Goal: Task Accomplishment & Management: Complete application form

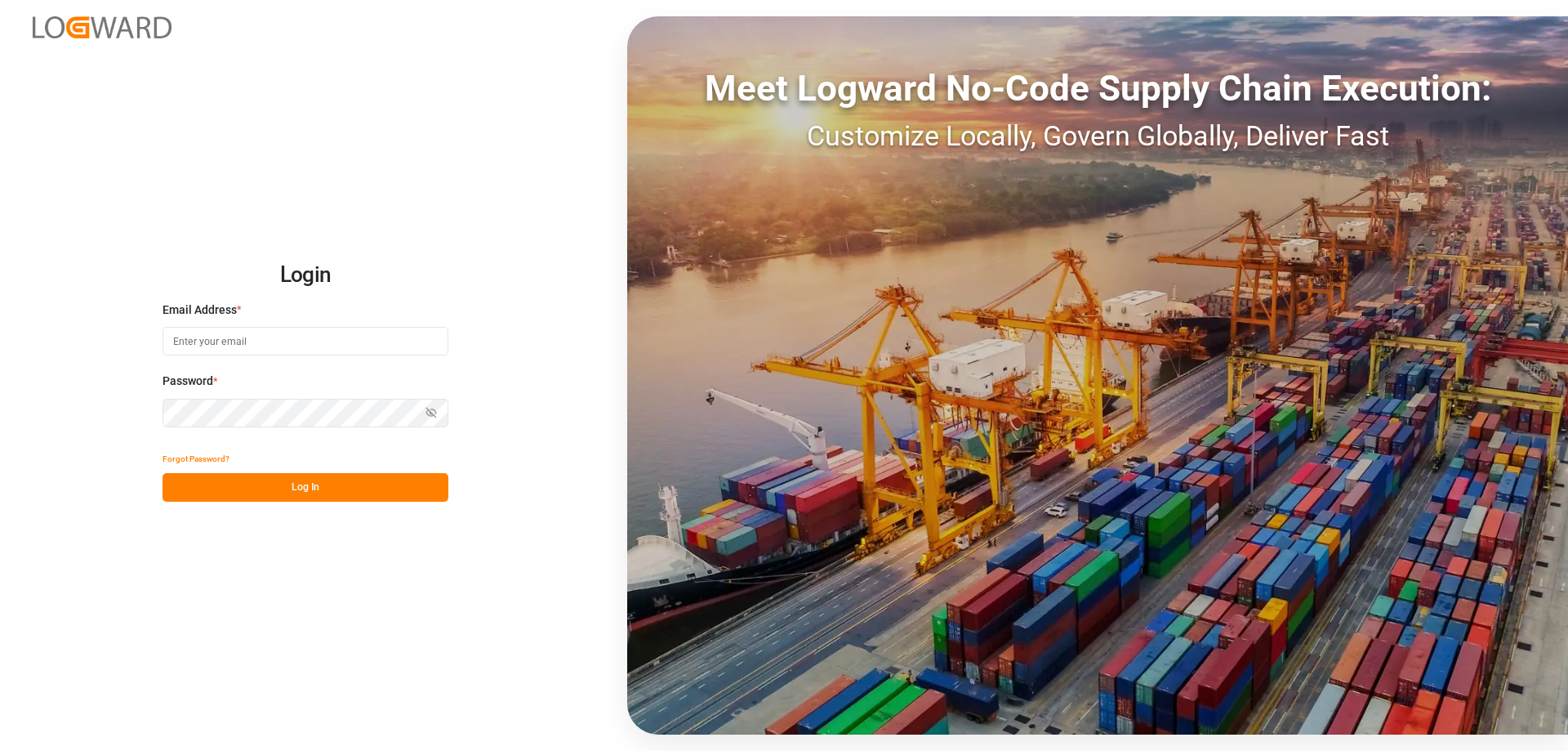
type input "[EMAIL_ADDRESS][PERSON_NAME][DOMAIN_NAME]"
click at [365, 485] on button "Log In" at bounding box center [305, 487] width 286 height 28
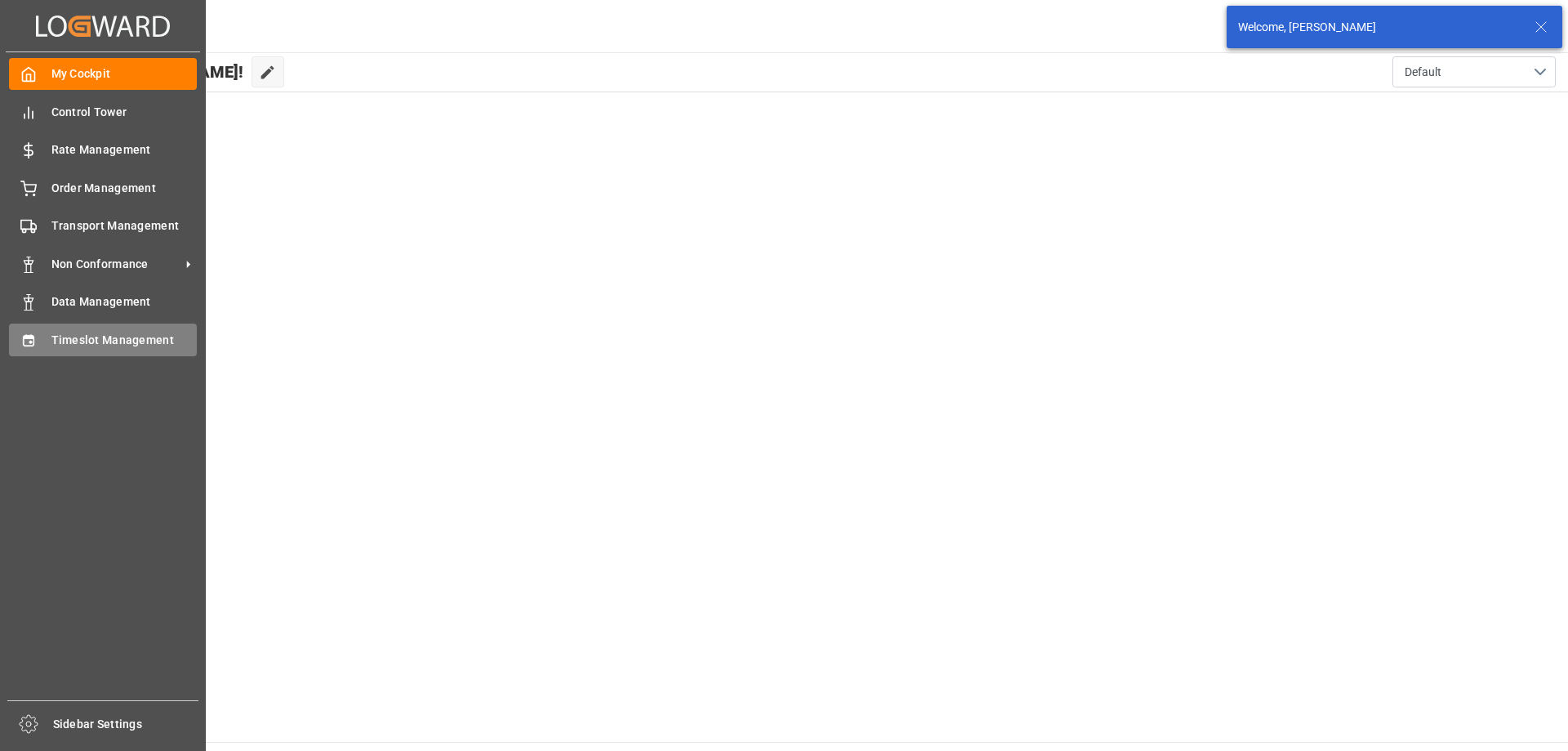
click at [44, 344] on div "Timeslot Management Timeslot Management" at bounding box center [102, 339] width 188 height 32
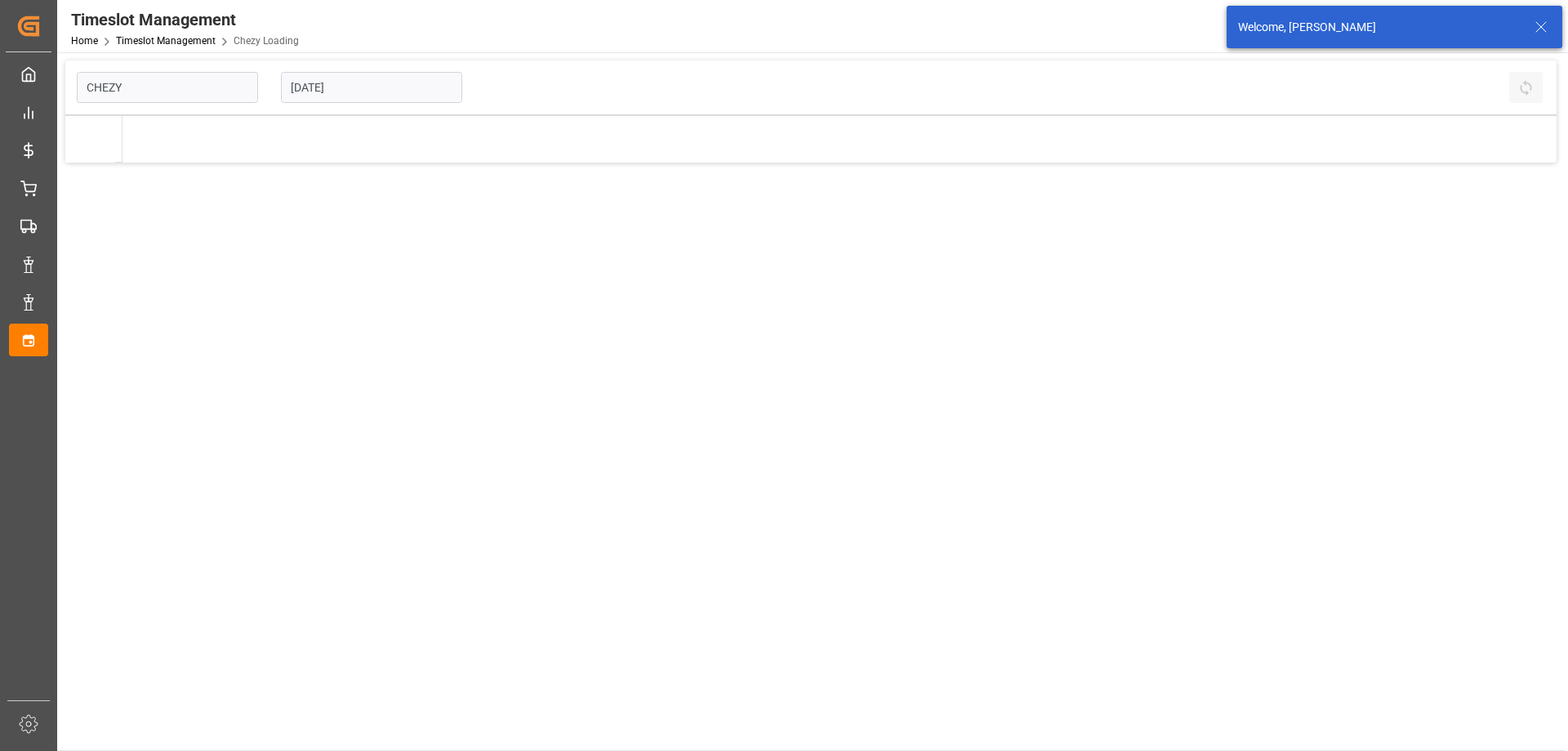
type input "Chezy Loading"
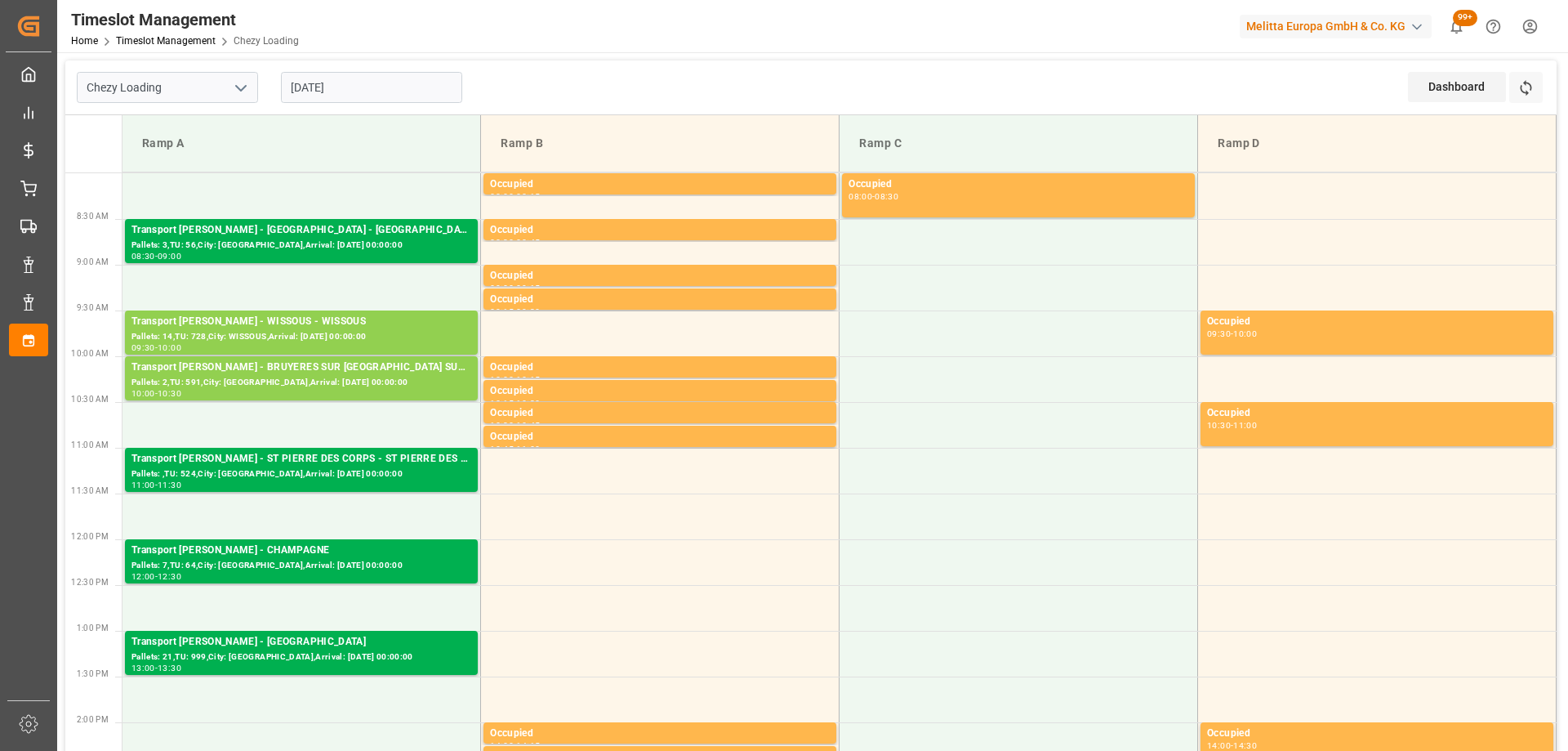
click at [392, 96] on input "[DATE]" at bounding box center [371, 88] width 181 height 31
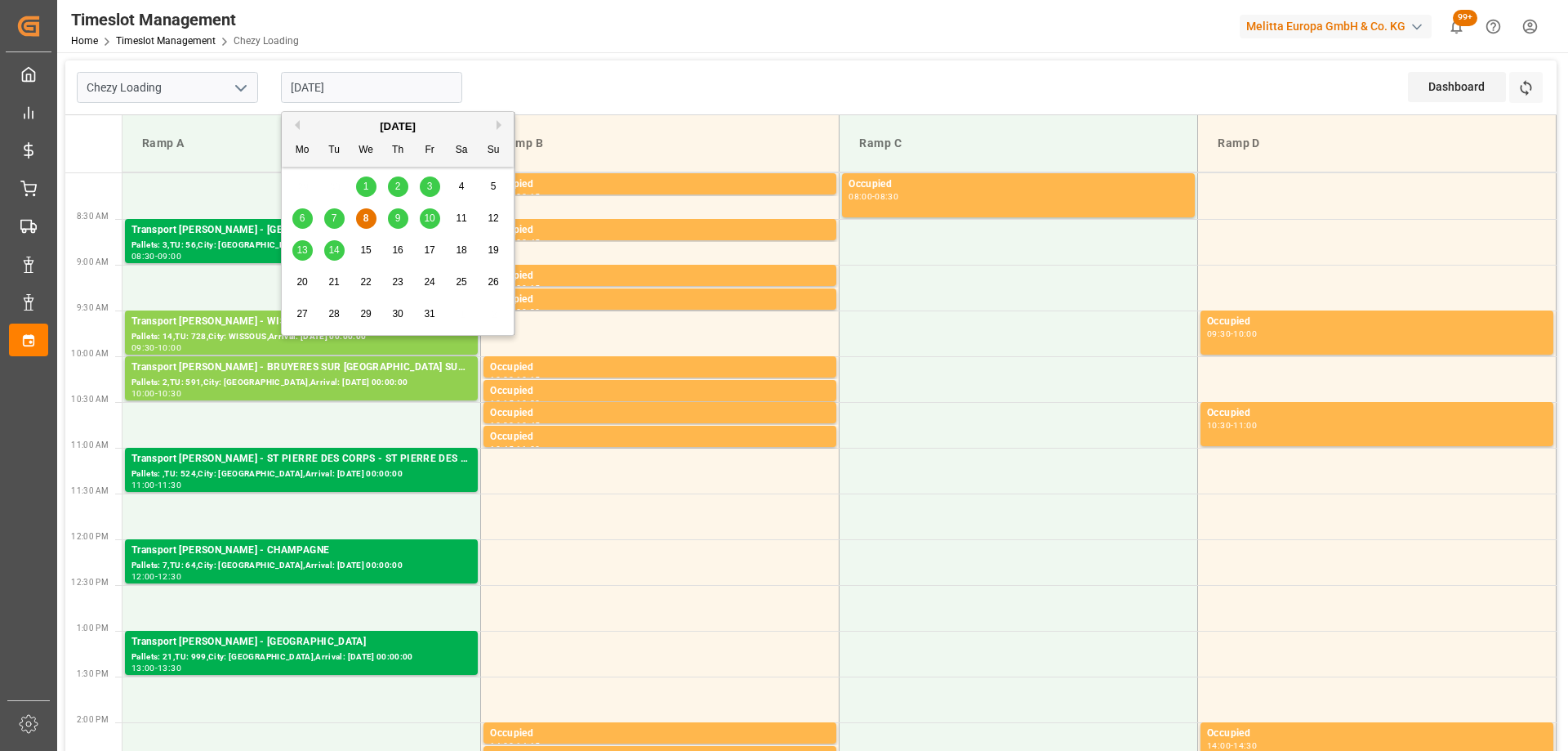
click at [393, 218] on div "9" at bounding box center [398, 219] width 21 height 20
type input "[DATE]"
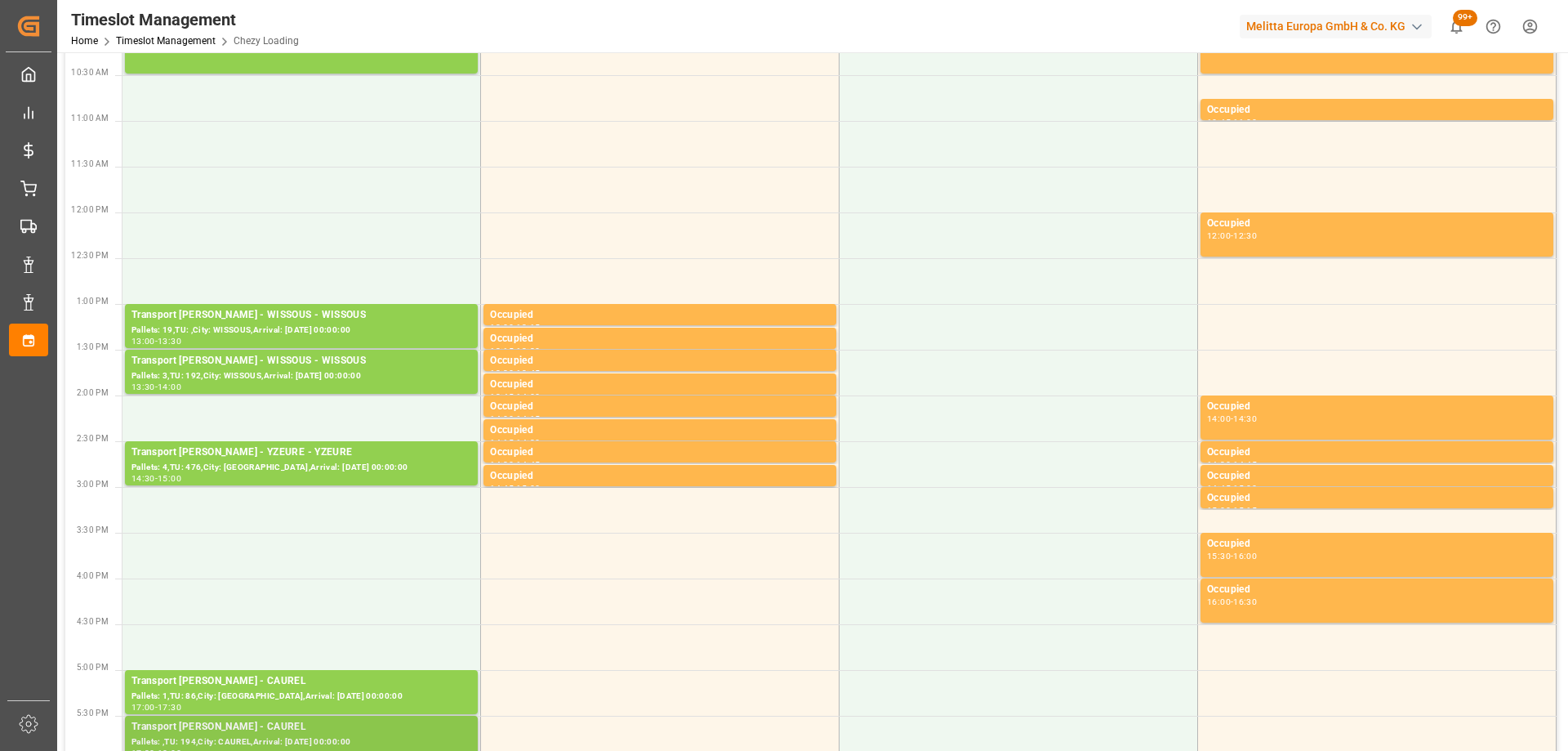
scroll to position [572, 0]
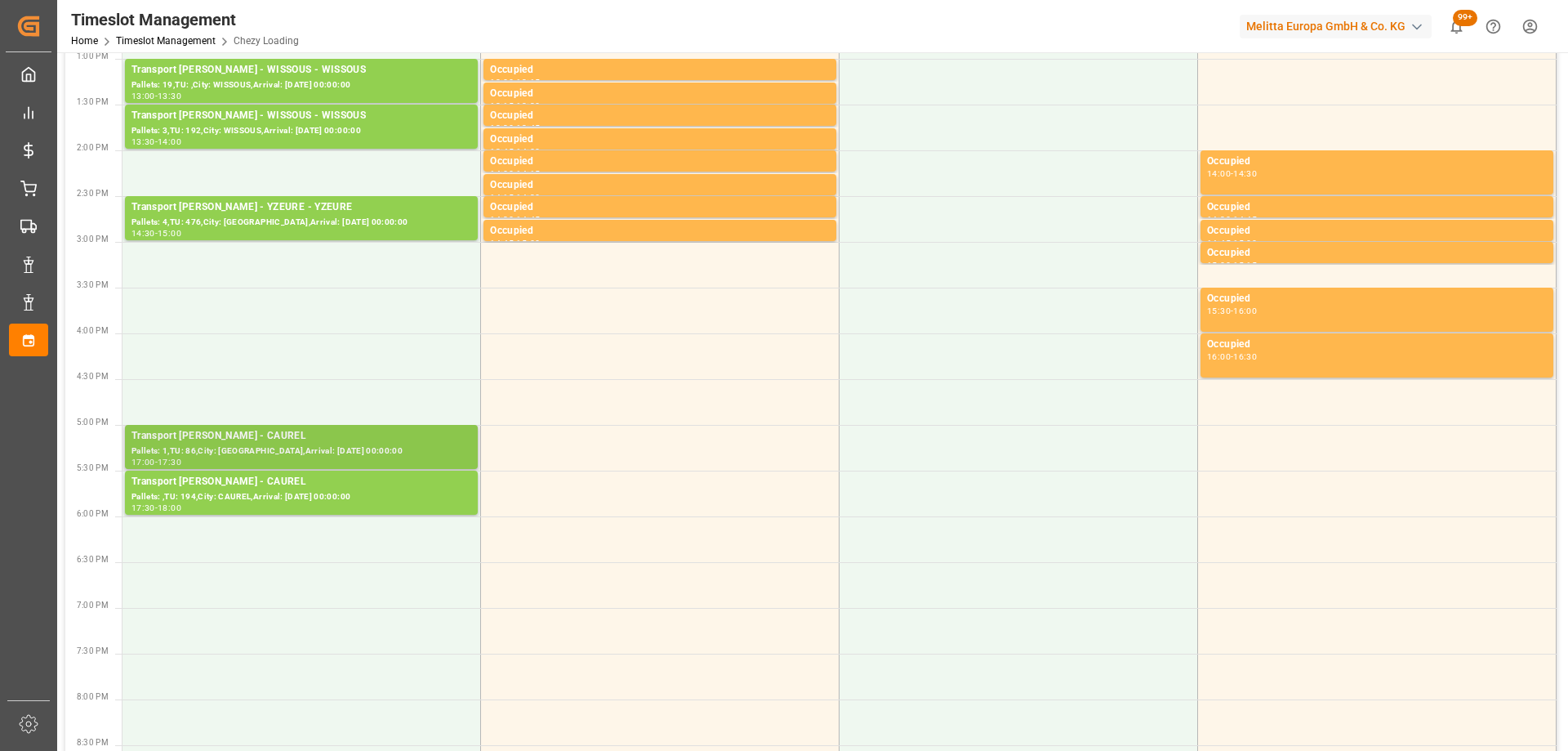
click at [308, 451] on div "Pallets: 1,TU: 86,City: [GEOGRAPHIC_DATA],Arrival: [DATE] 00:00:00" at bounding box center [301, 451] width 340 height 14
click at [298, 455] on div "Pallets: 1,TU: 86,City: [GEOGRAPHIC_DATA],Arrival: [DATE] 00:00:00" at bounding box center [301, 451] width 340 height 14
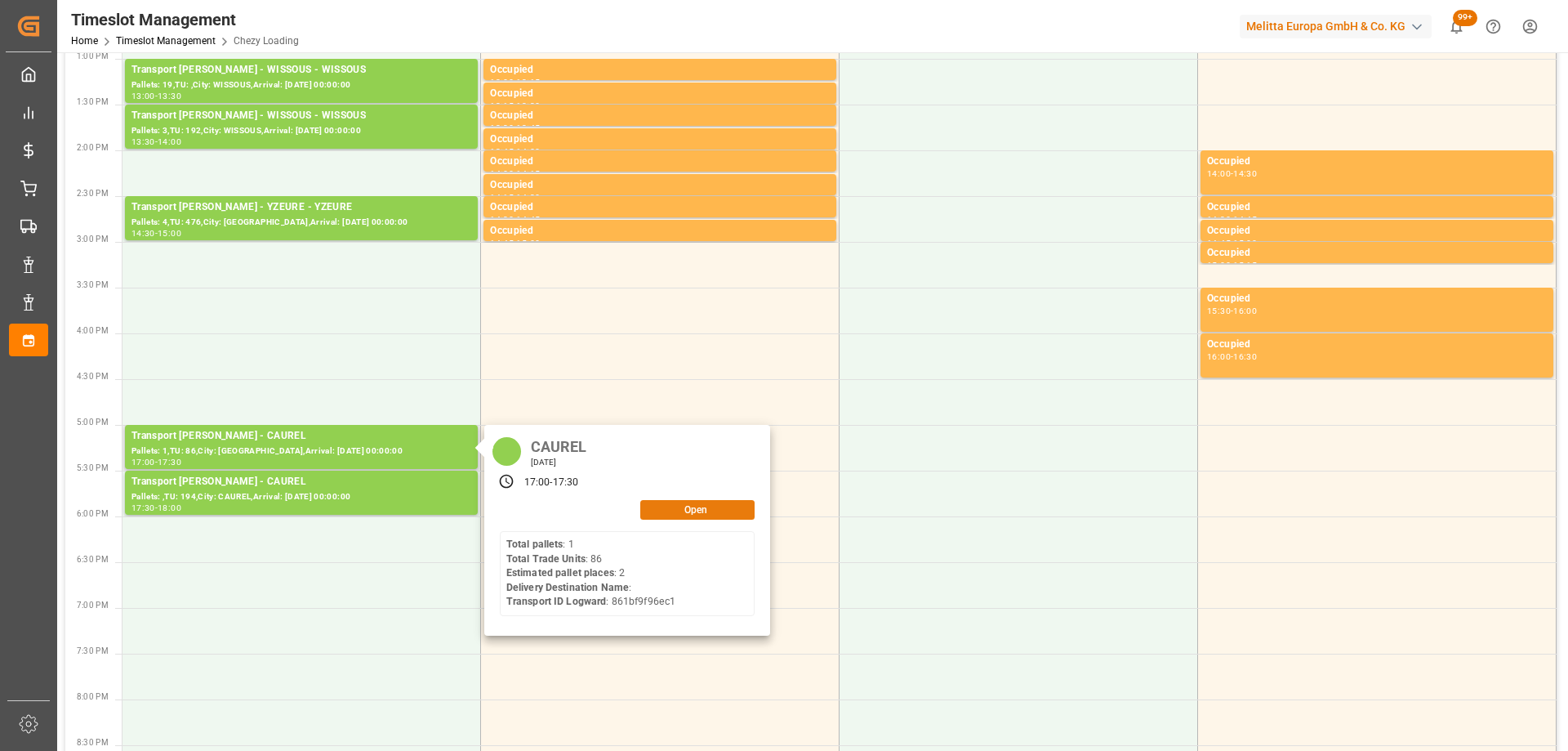
click at [678, 507] on button "Open" at bounding box center [697, 510] width 114 height 20
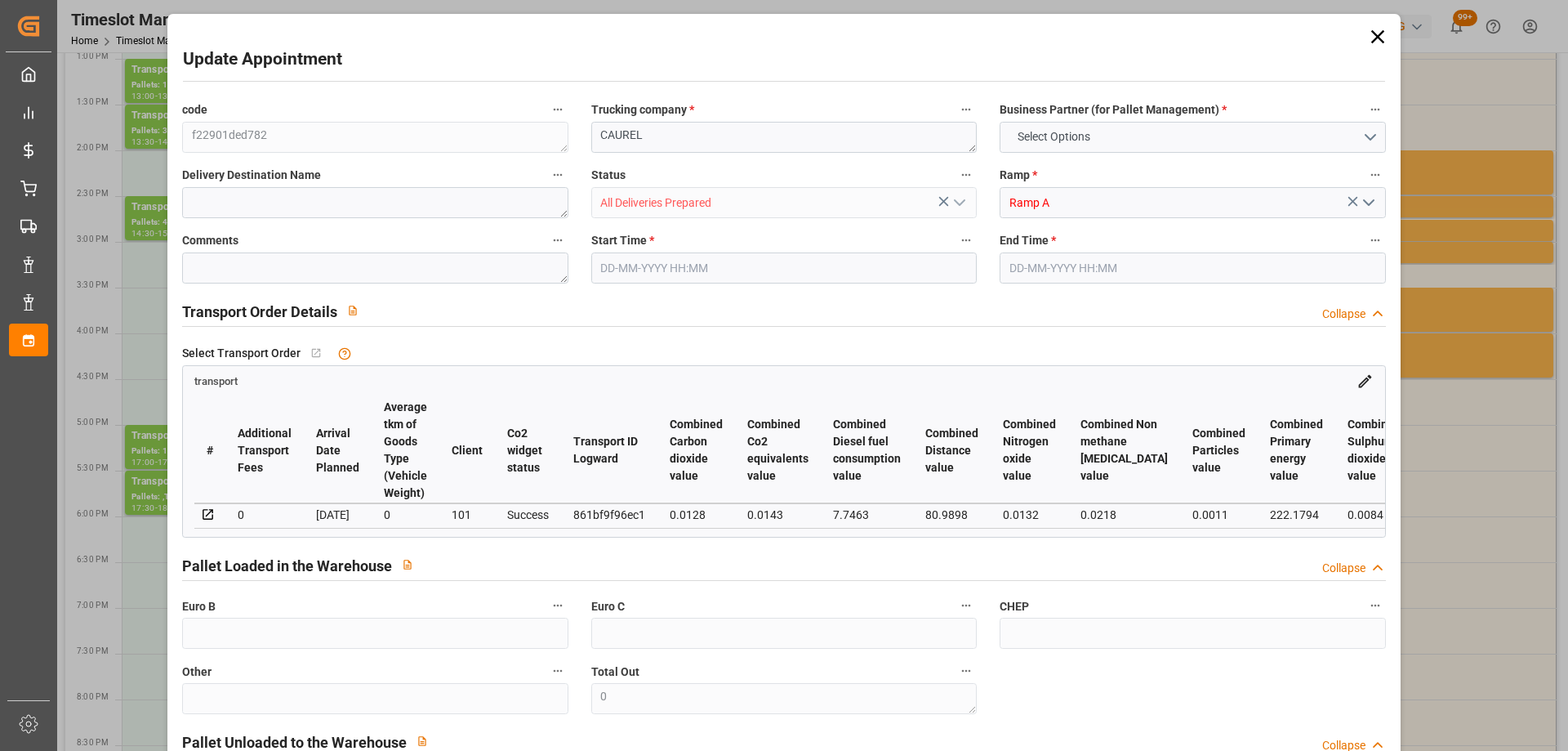
type input "0"
type input "2"
type input "144.63"
type input "0"
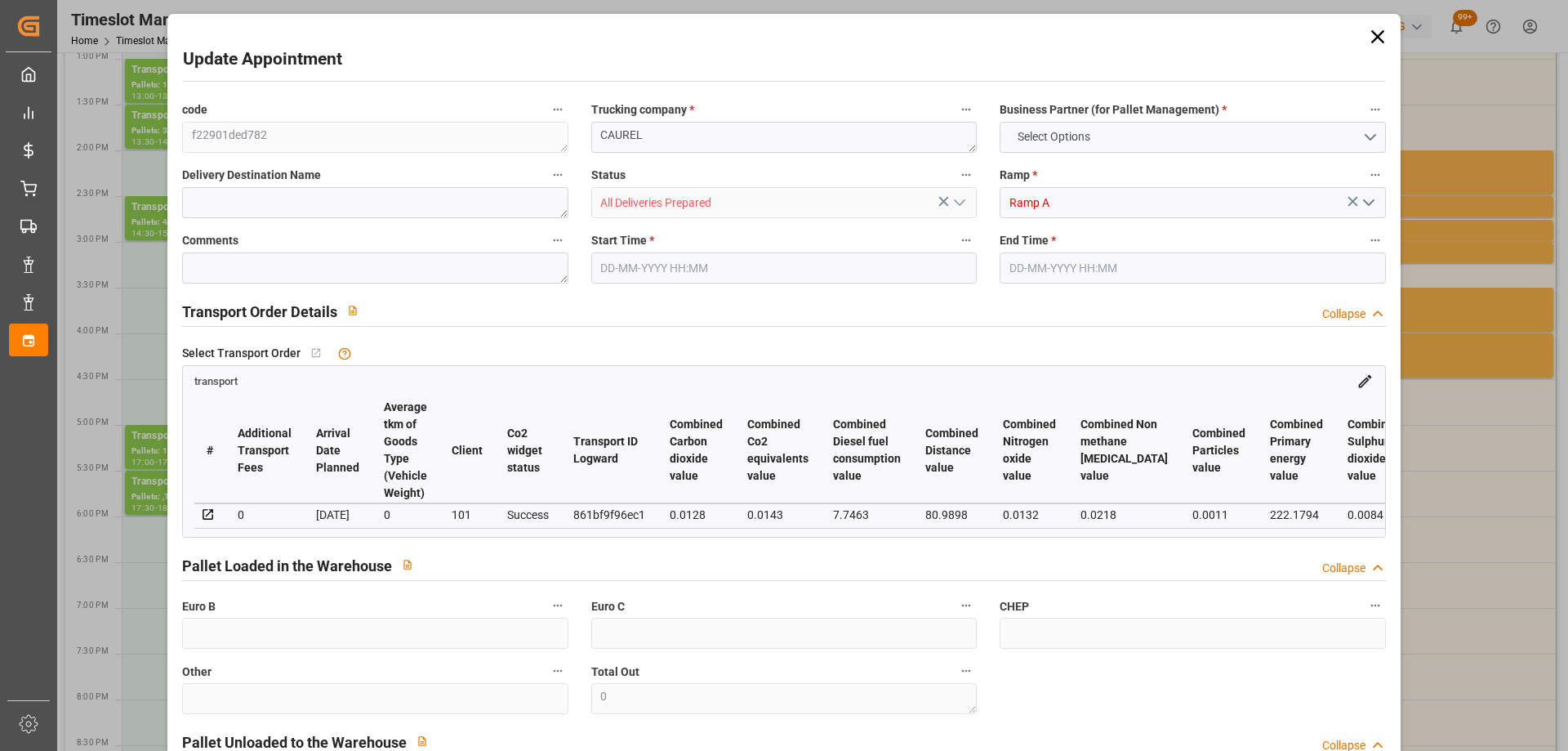
type input "0"
type input "139.7415"
type input "-4.8885"
type input "2"
type input "258.736"
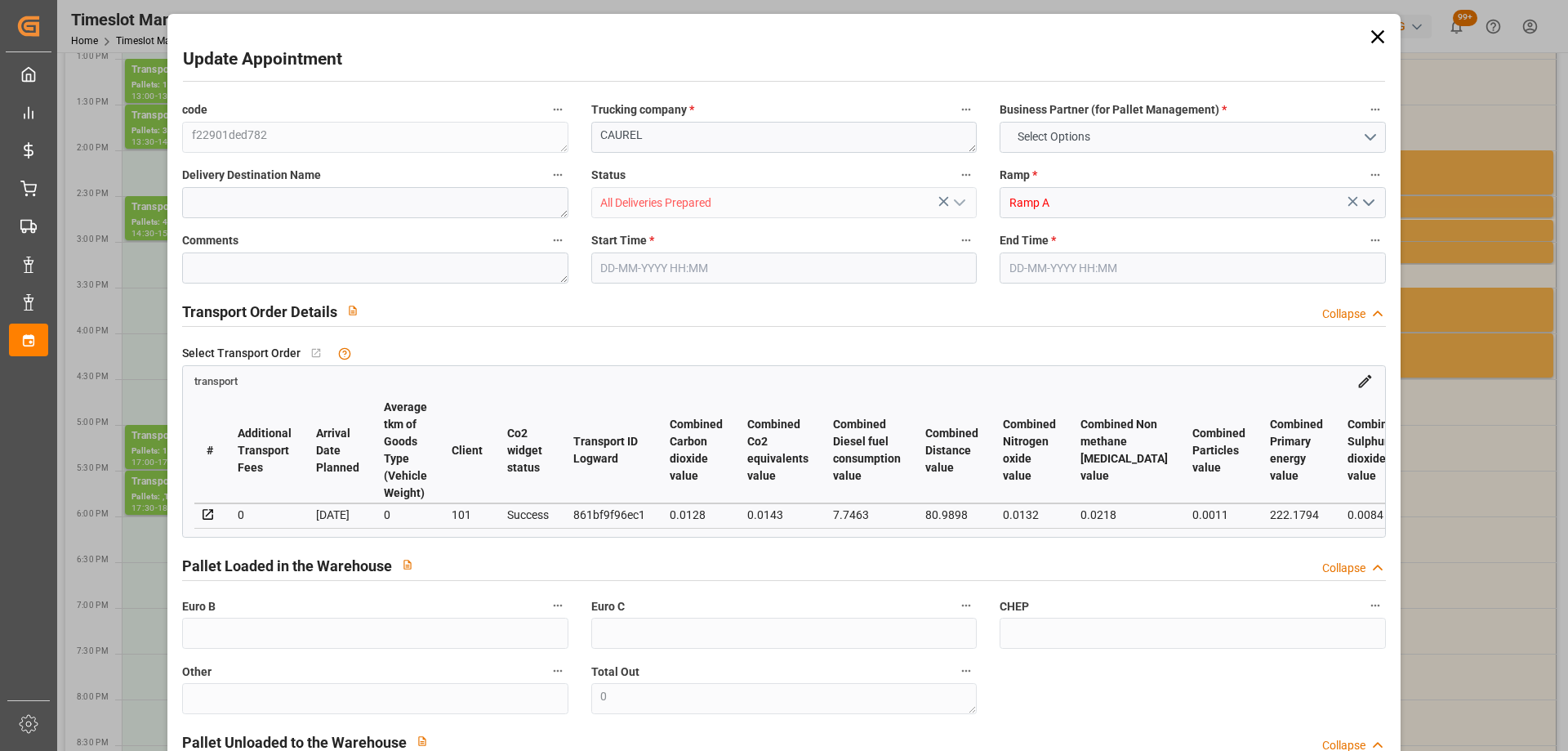
type input "375.046"
type input "2846.224"
type input "51"
type input "1"
type input "86"
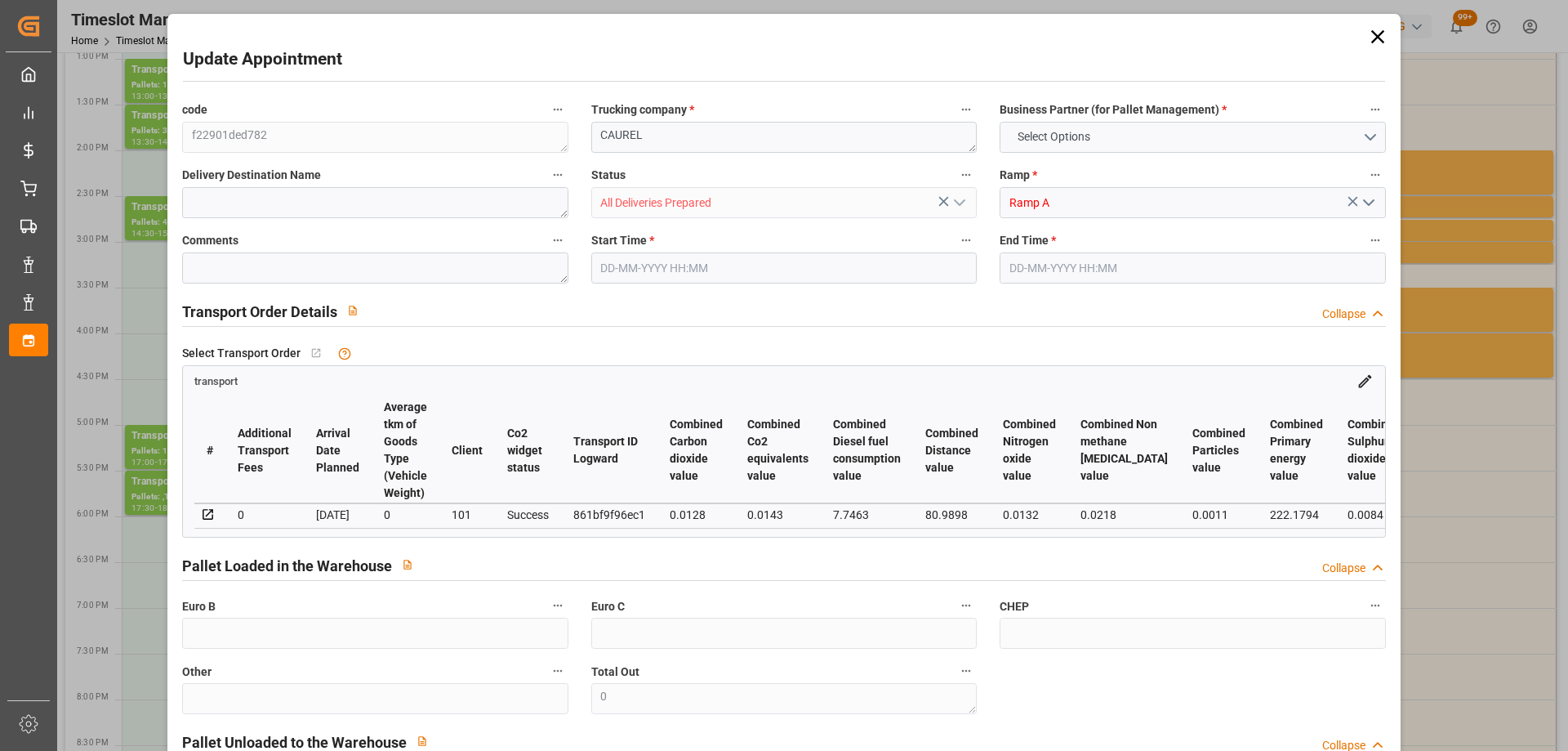
type input "2"
type input "101"
type input "315.856"
type input "0"
type input "4710.8598"
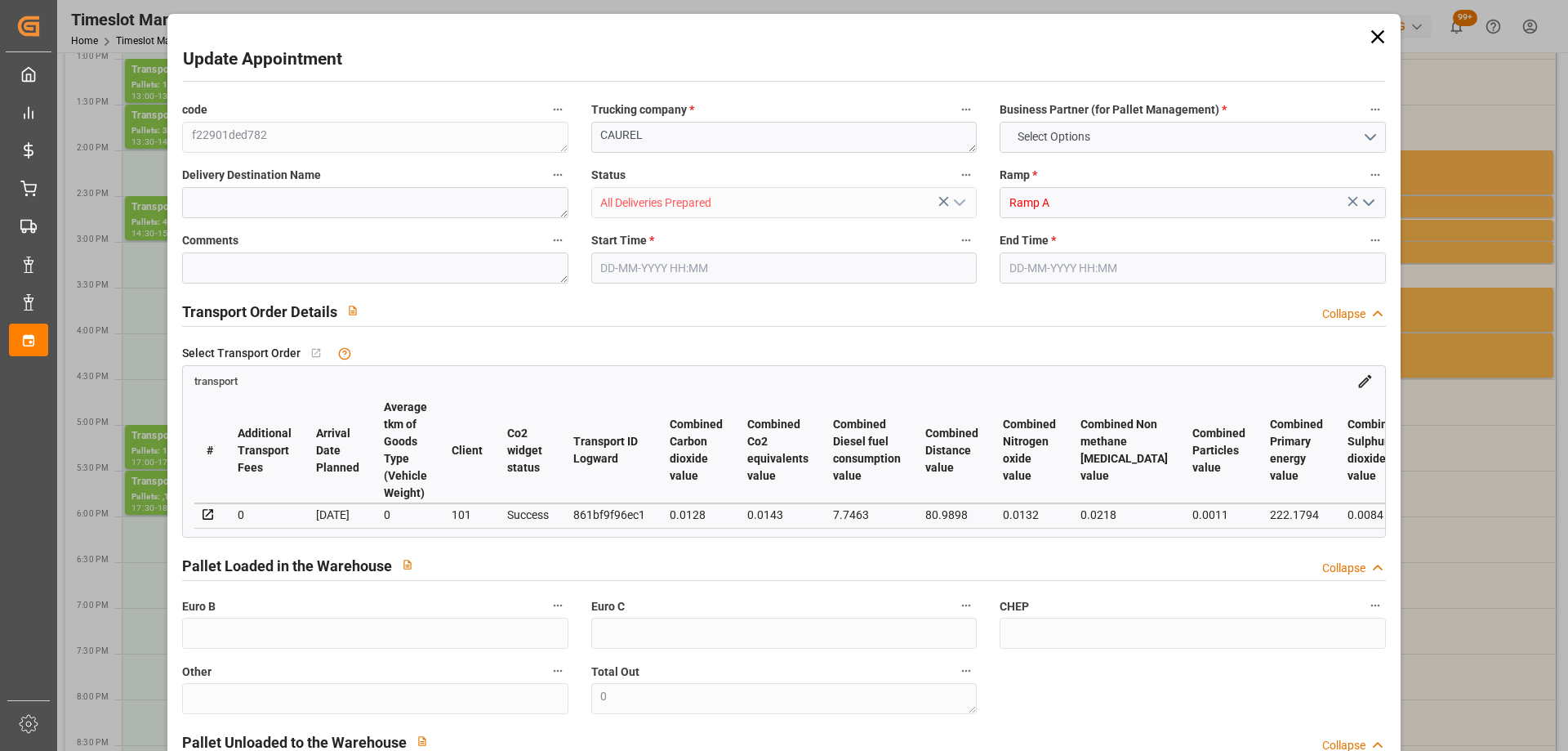
type input "0"
type input "21"
type input "35"
type input "[DATE] 17:00"
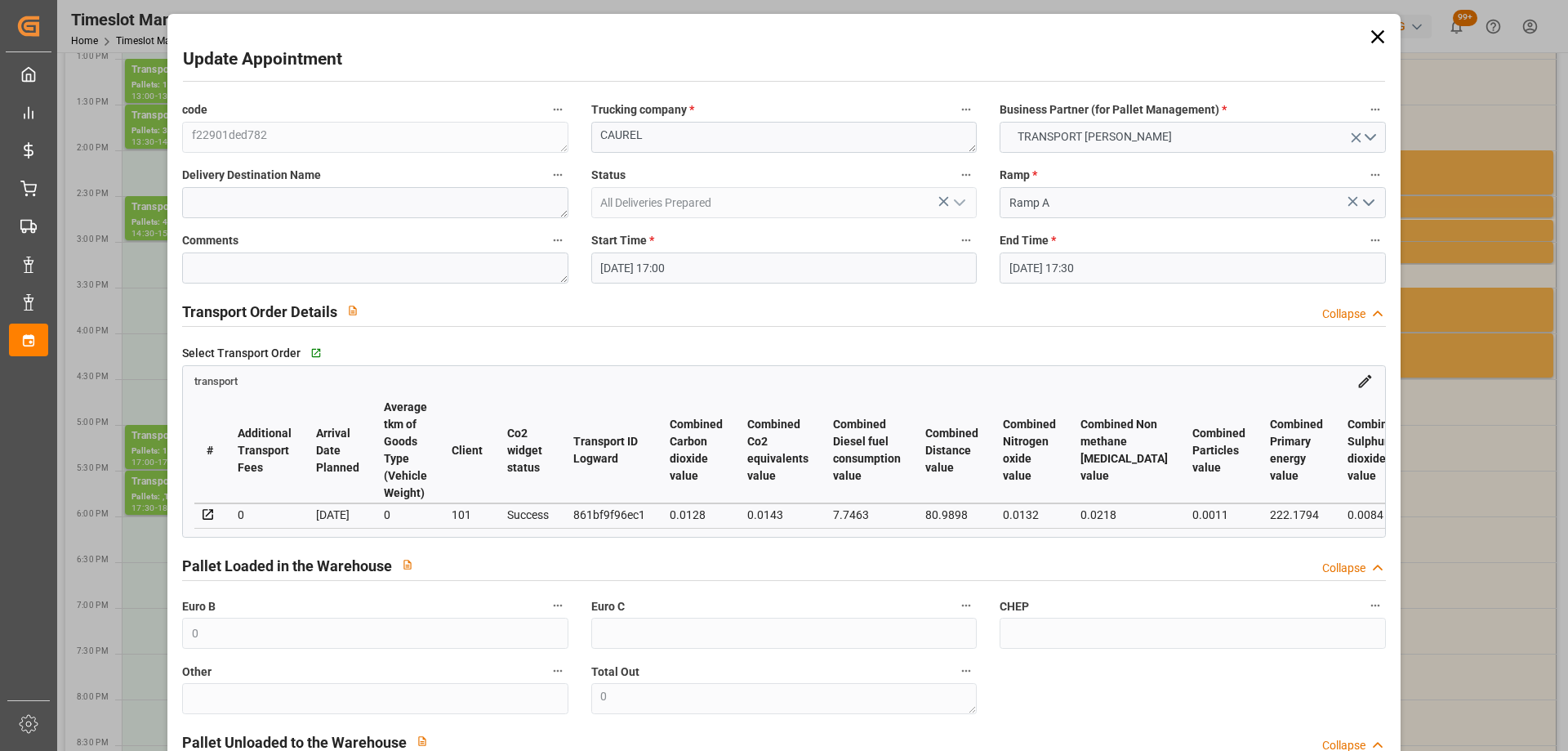
type input "[DATE] 17:30"
type input "[DATE] 12:48"
type input "[DATE] 11:17"
type input "[DATE]"
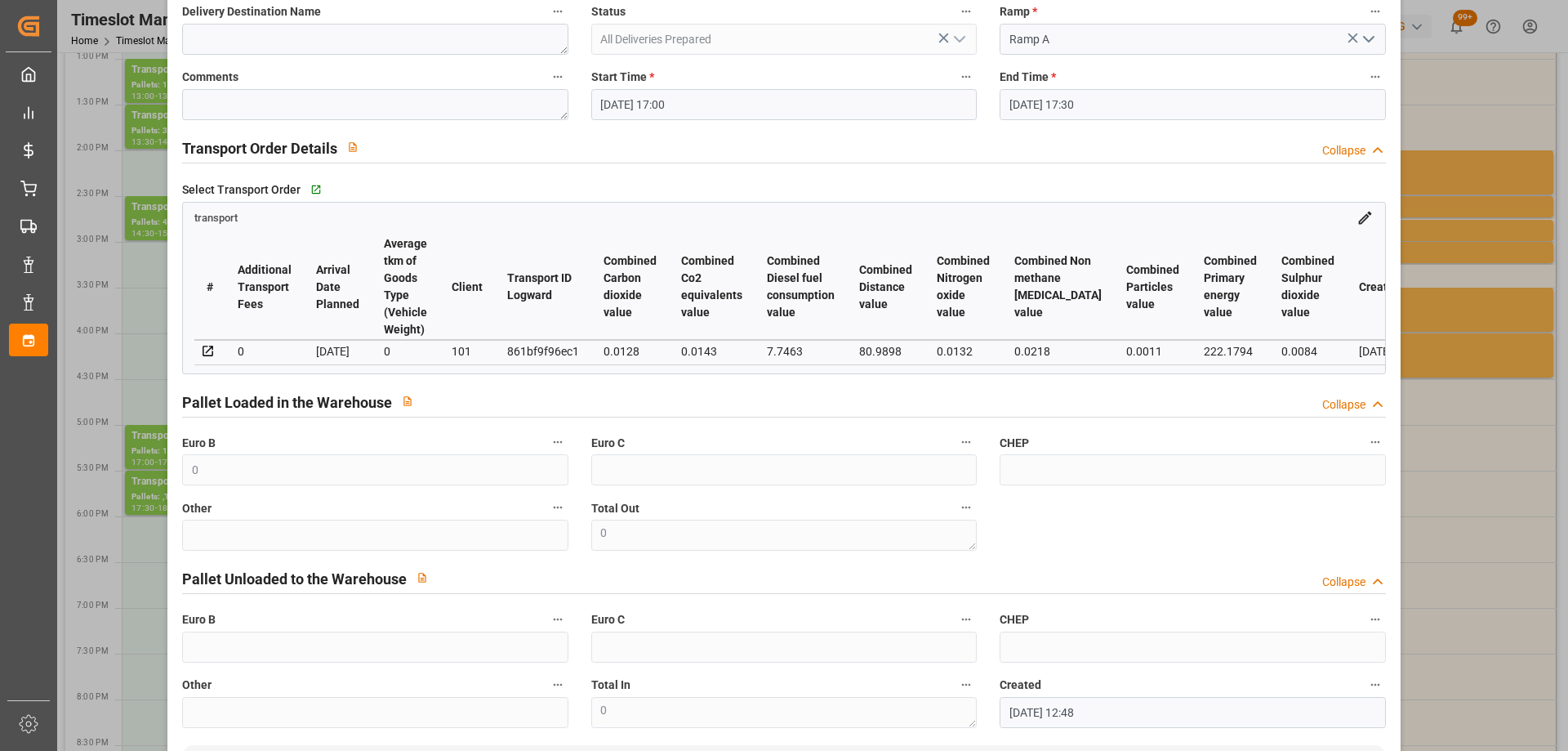
scroll to position [0, 0]
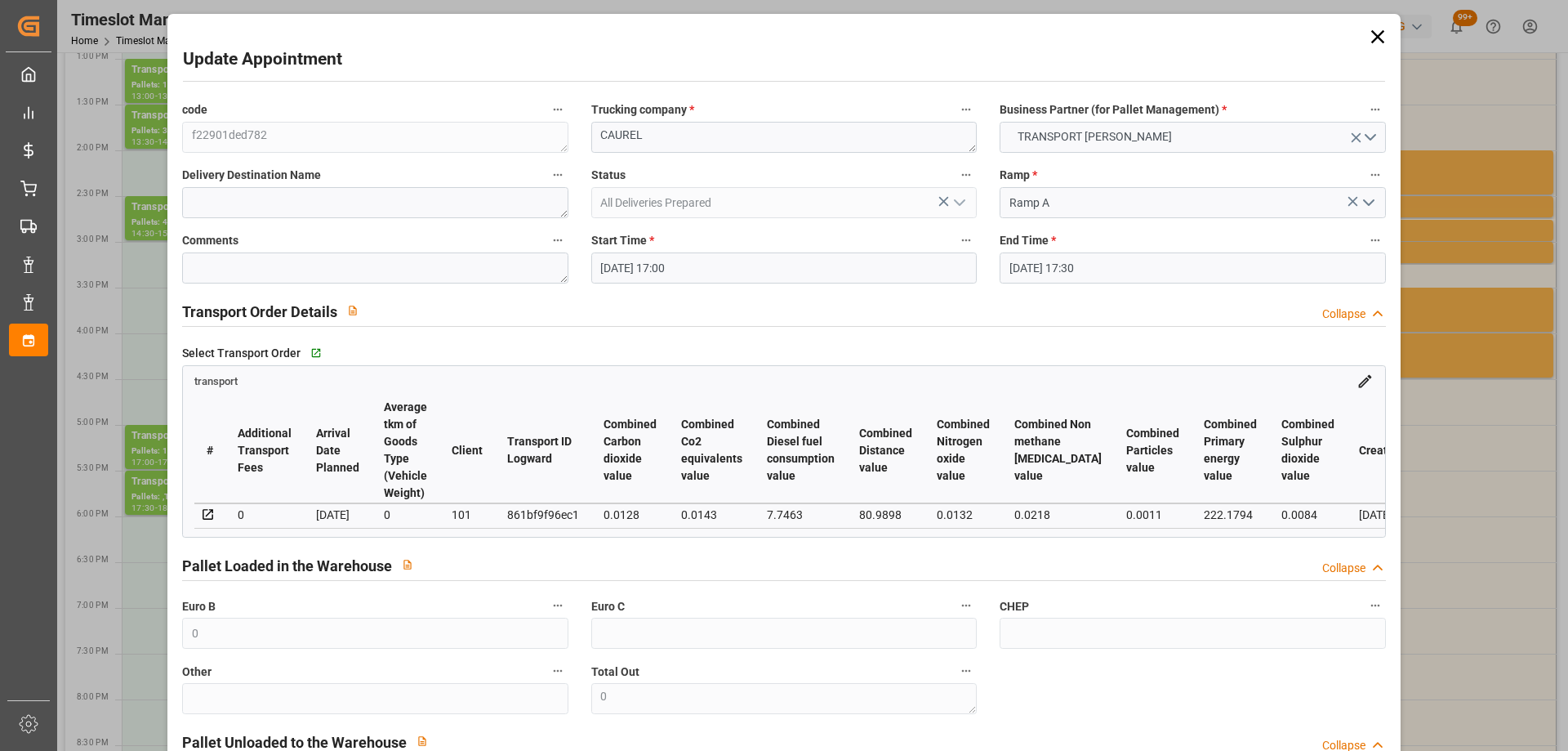
click at [1366, 35] on icon at bounding box center [1378, 37] width 23 height 23
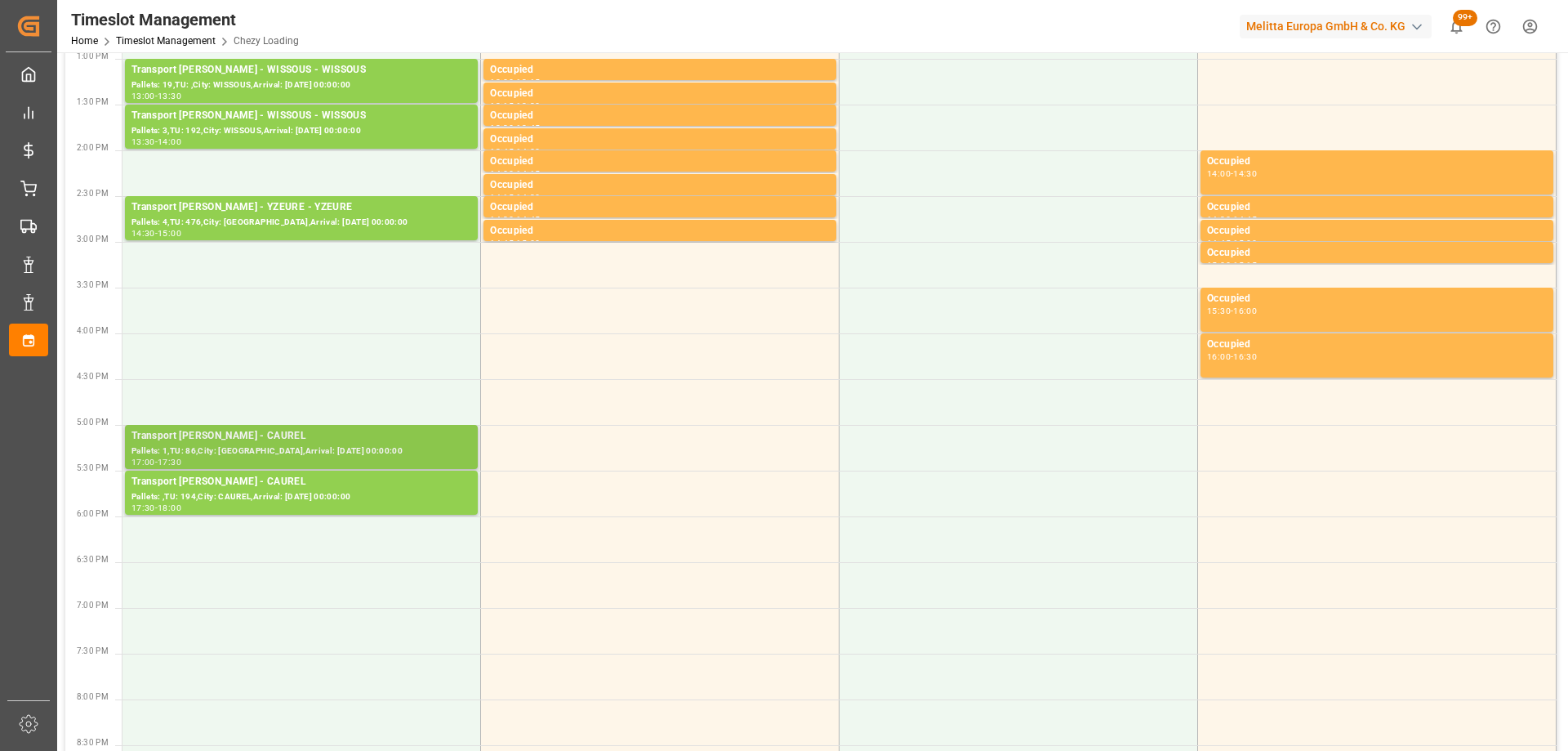
click at [401, 445] on div "Pallets: 1,TU: 86,City: [GEOGRAPHIC_DATA],Arrival: [DATE] 00:00:00" at bounding box center [301, 451] width 340 height 14
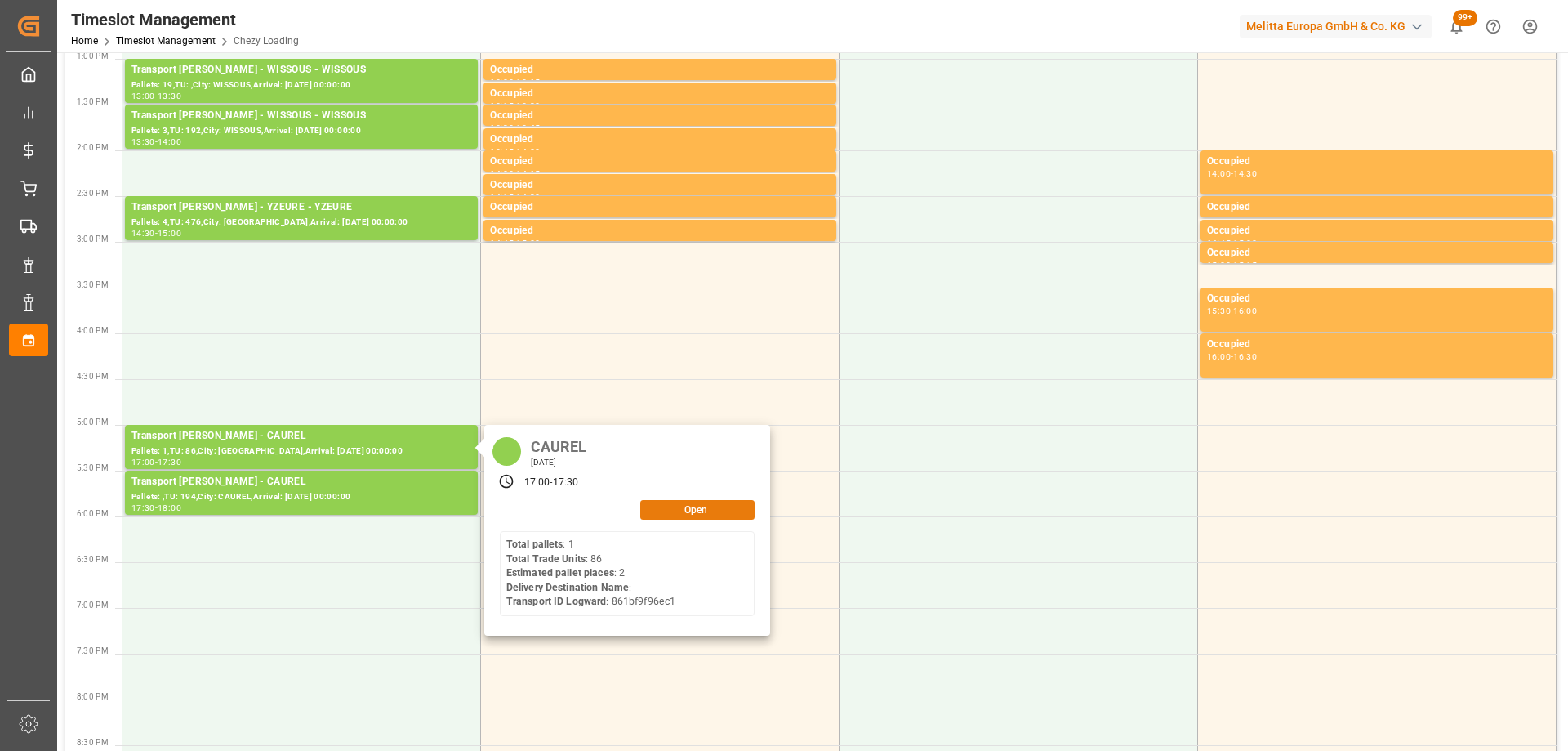
click at [728, 506] on button "Open" at bounding box center [697, 510] width 114 height 20
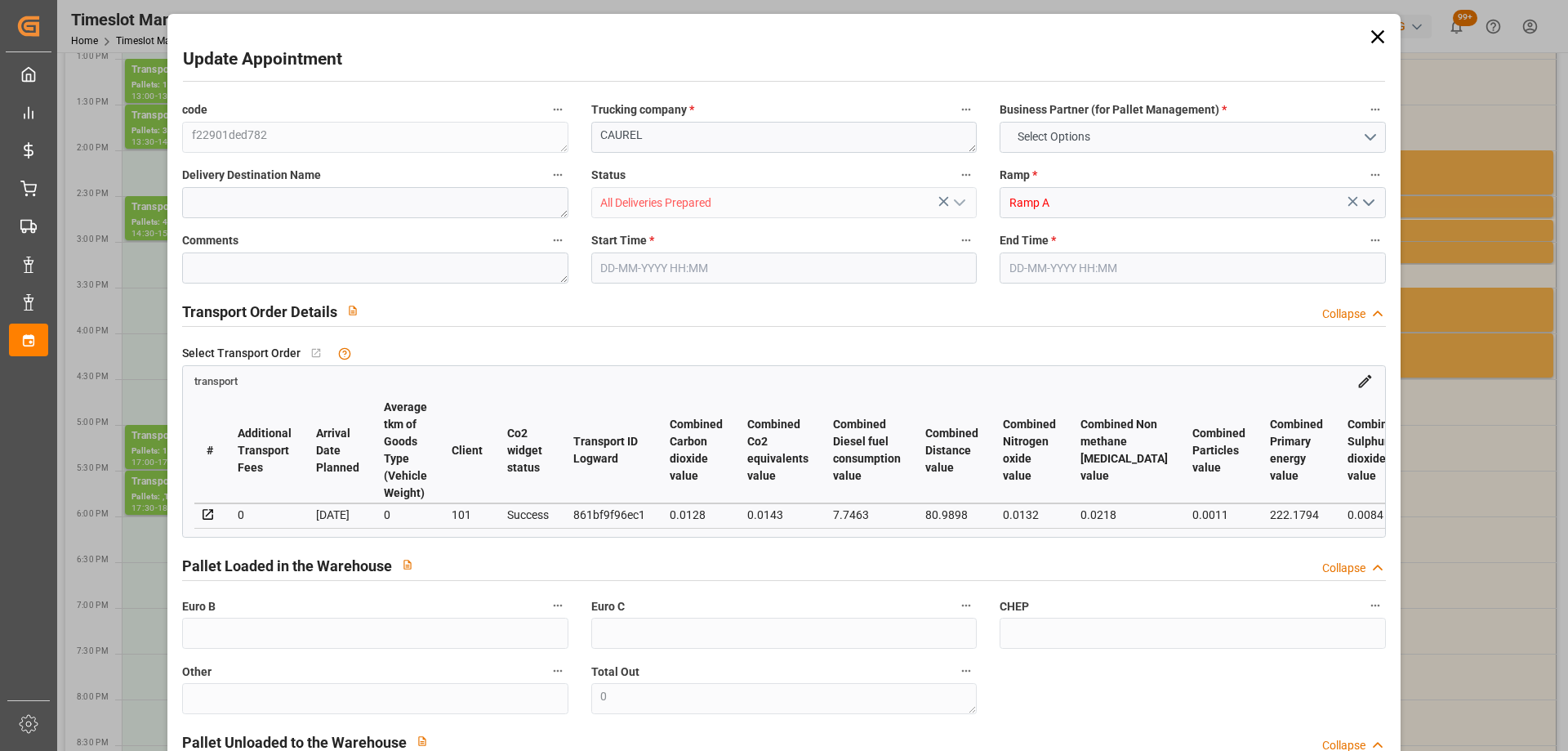
type input "0"
type input "2"
type input "144.63"
type input "0"
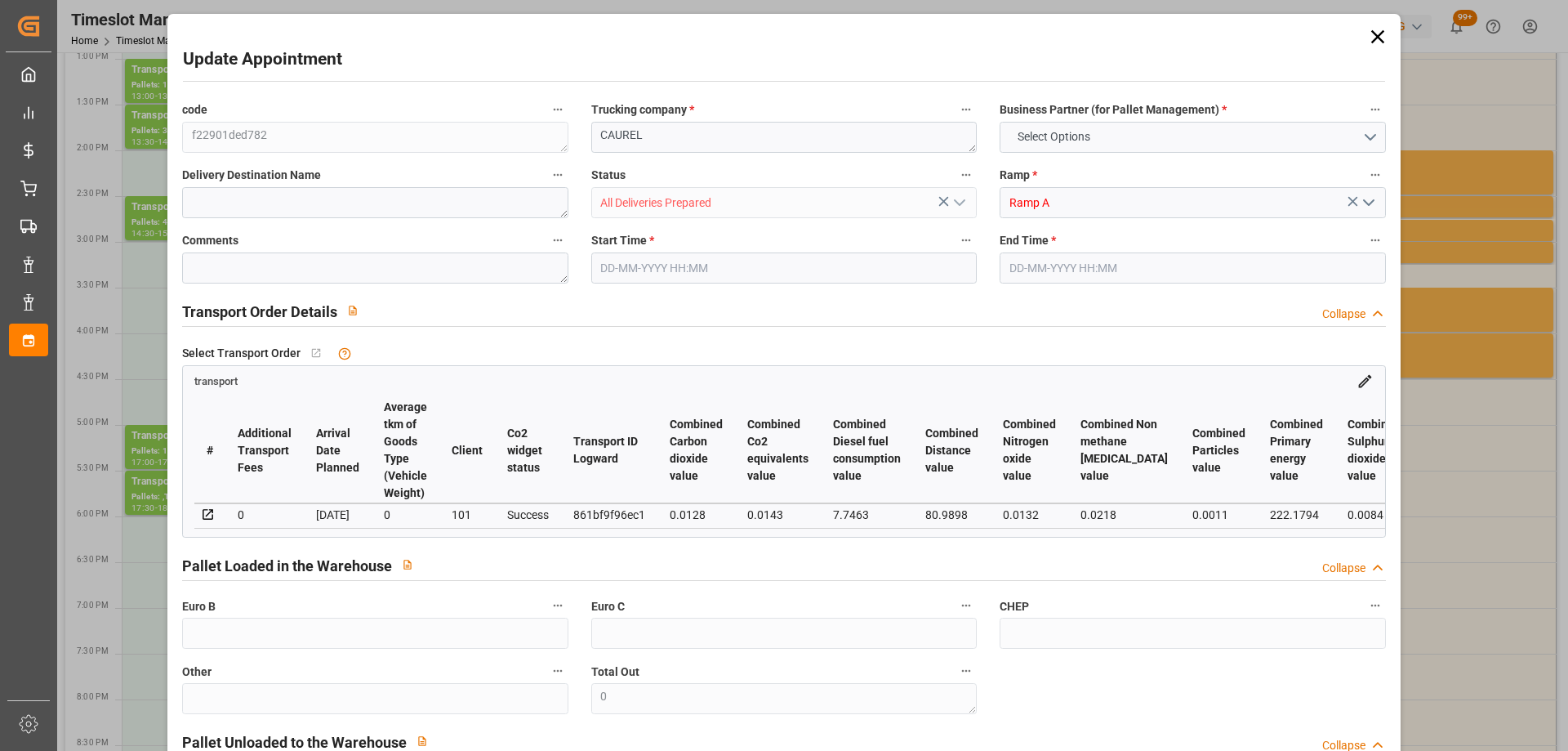
type input "0"
type input "139.7415"
type input "-4.8885"
type input "2"
type input "258.736"
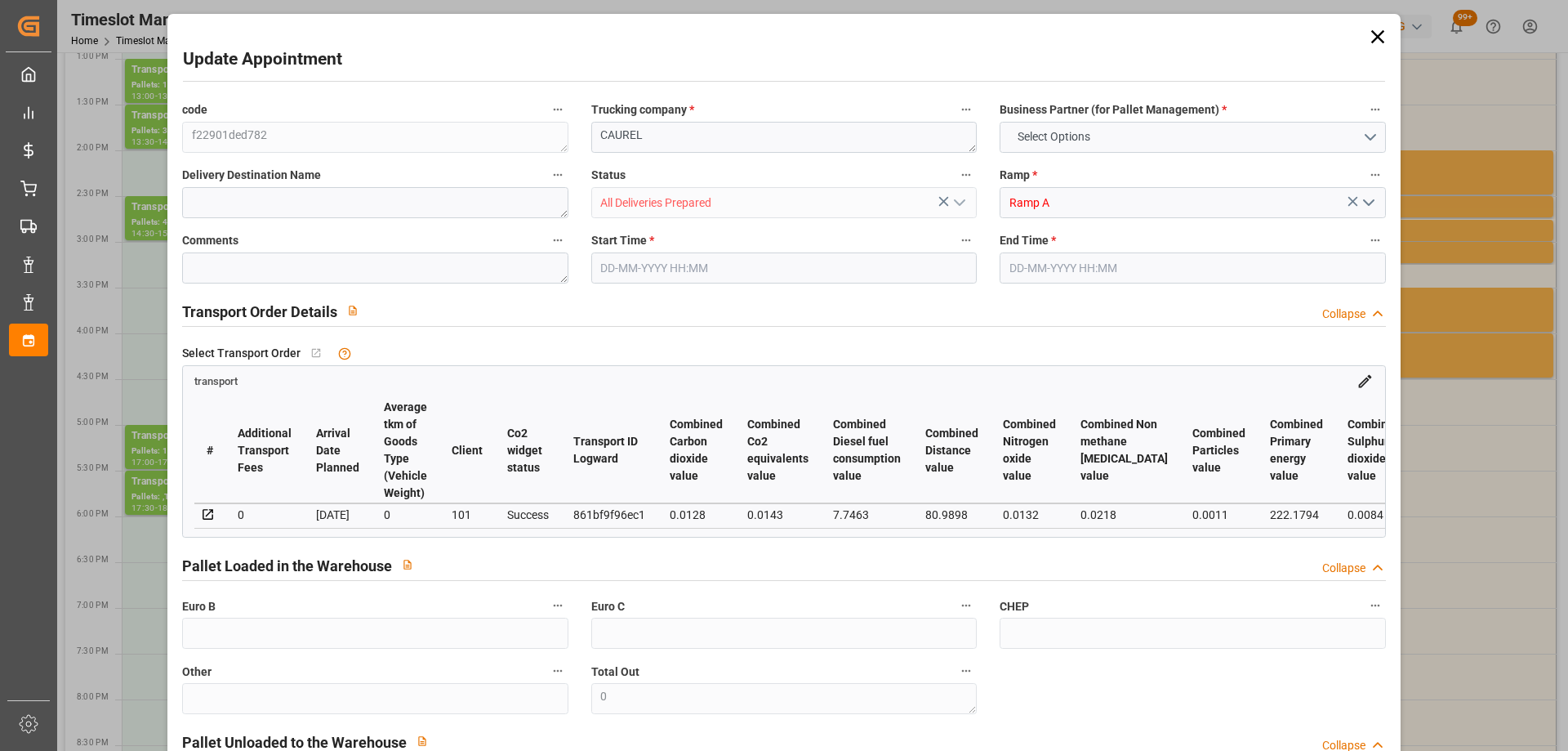
type input "375.046"
type input "2846.224"
type input "51"
type input "1"
type input "86"
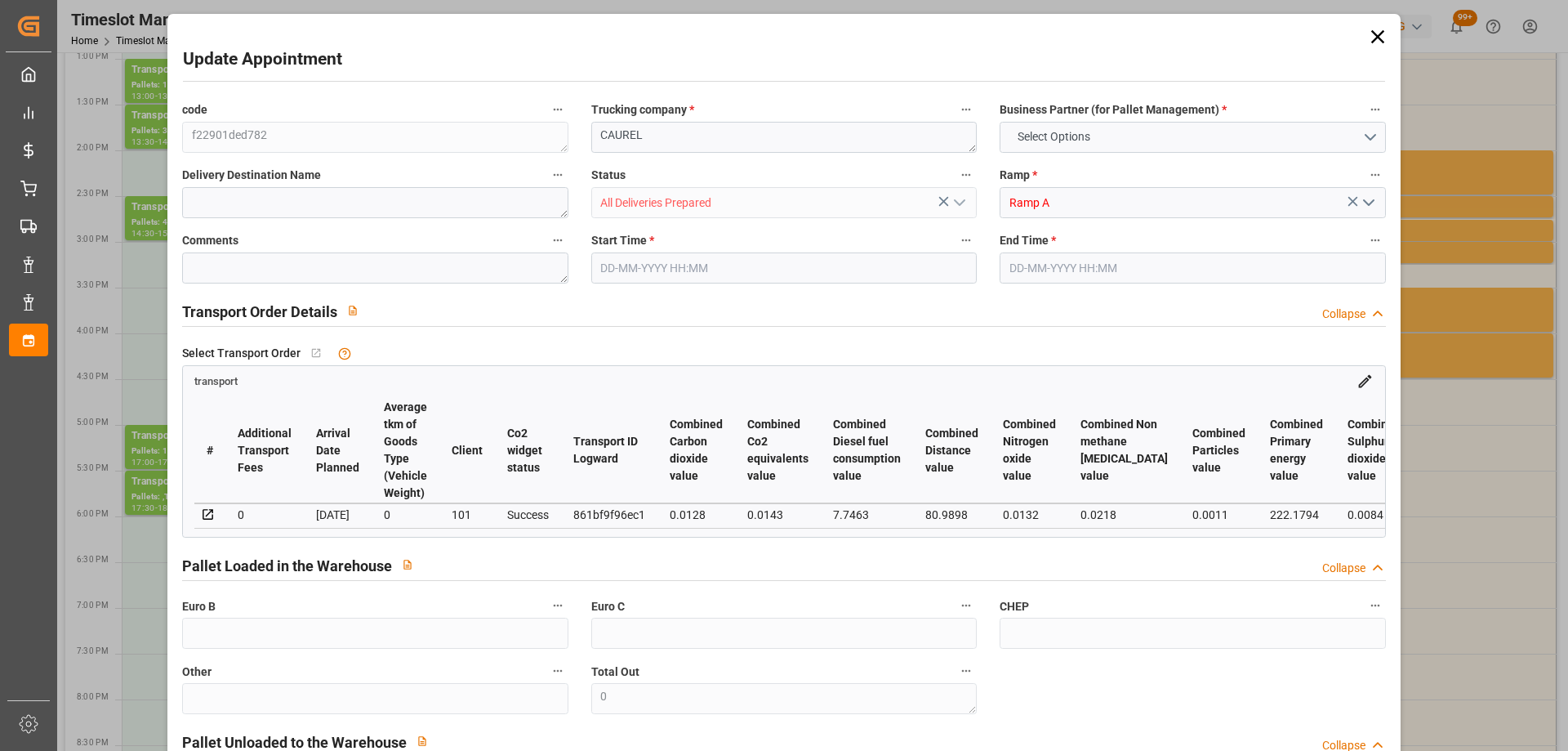
type input "2"
type input "101"
type input "315.856"
type input "0"
type input "4710.8598"
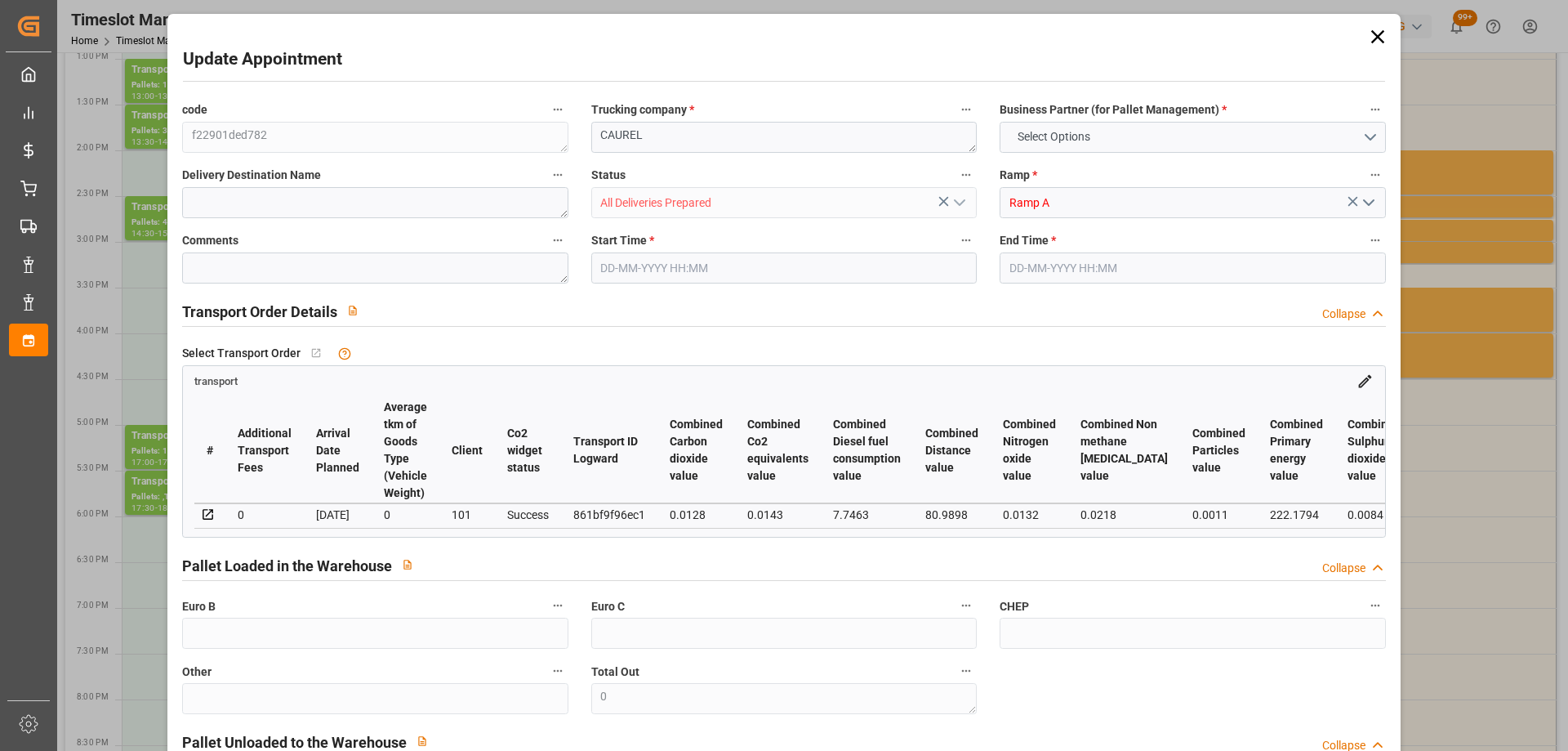
type input "0"
type input "21"
type input "35"
type input "[DATE] 17:00"
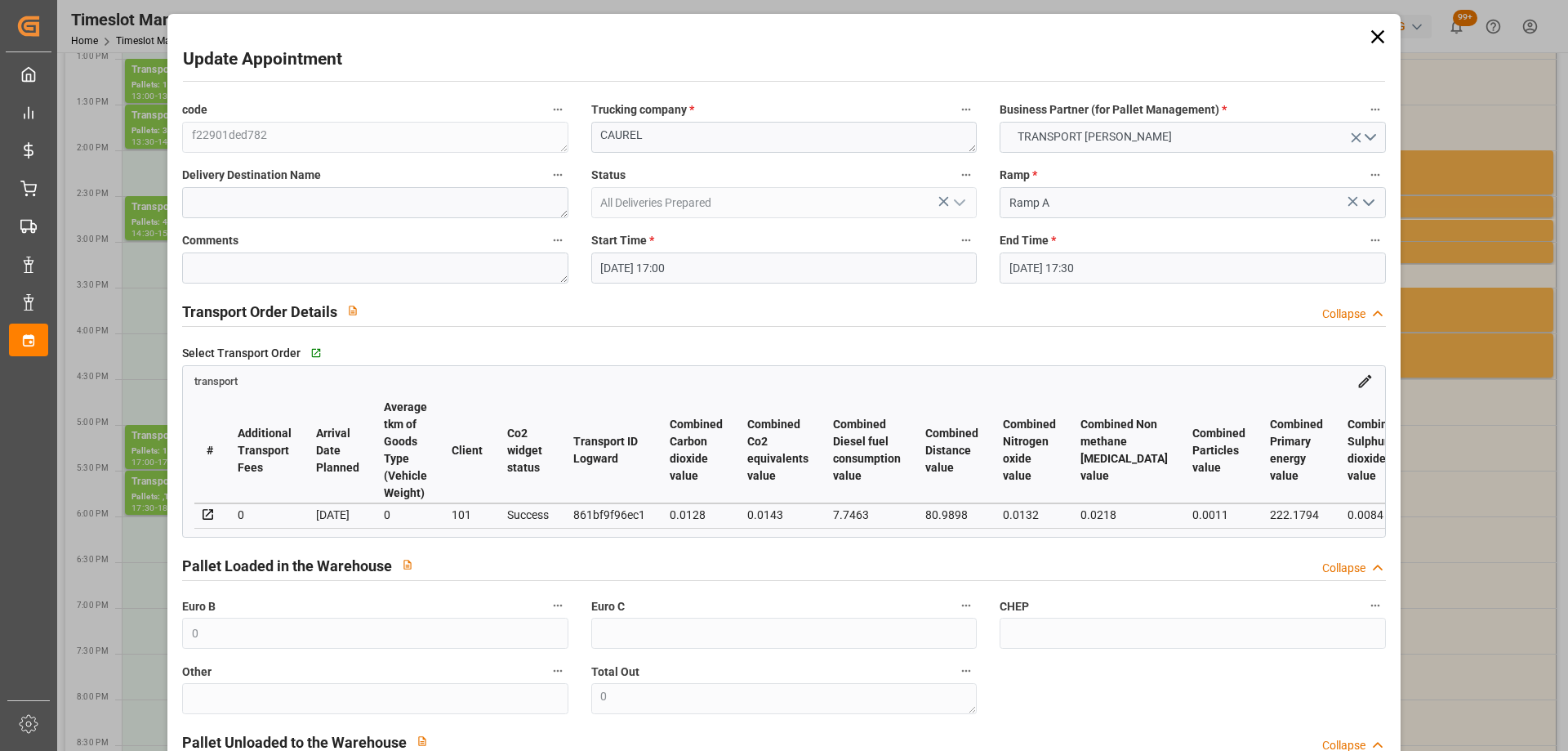
type input "[DATE] 17:30"
type input "[DATE] 12:48"
type input "[DATE] 11:17"
type input "[DATE]"
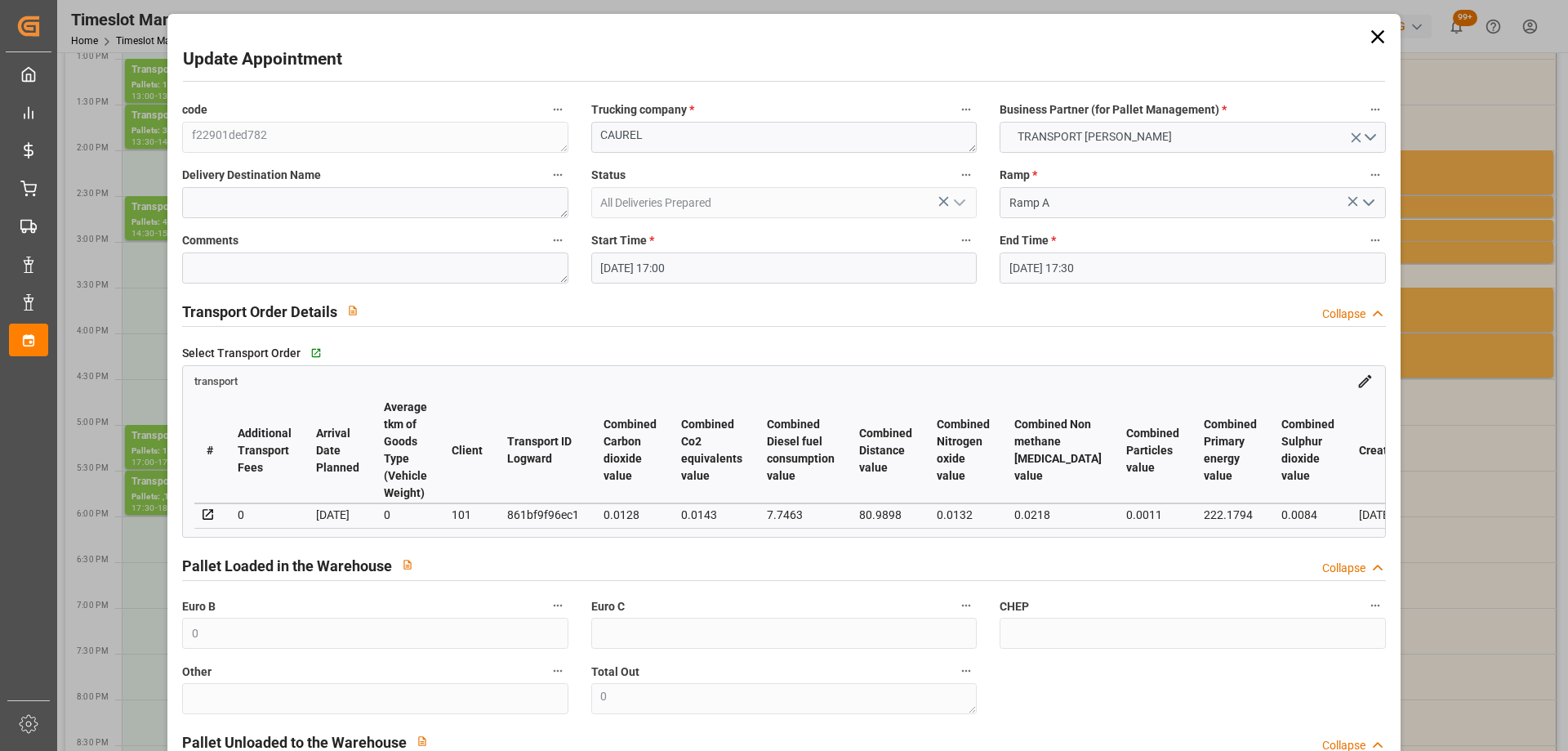
click at [770, 261] on input "[DATE] 17:00" at bounding box center [783, 268] width 385 height 31
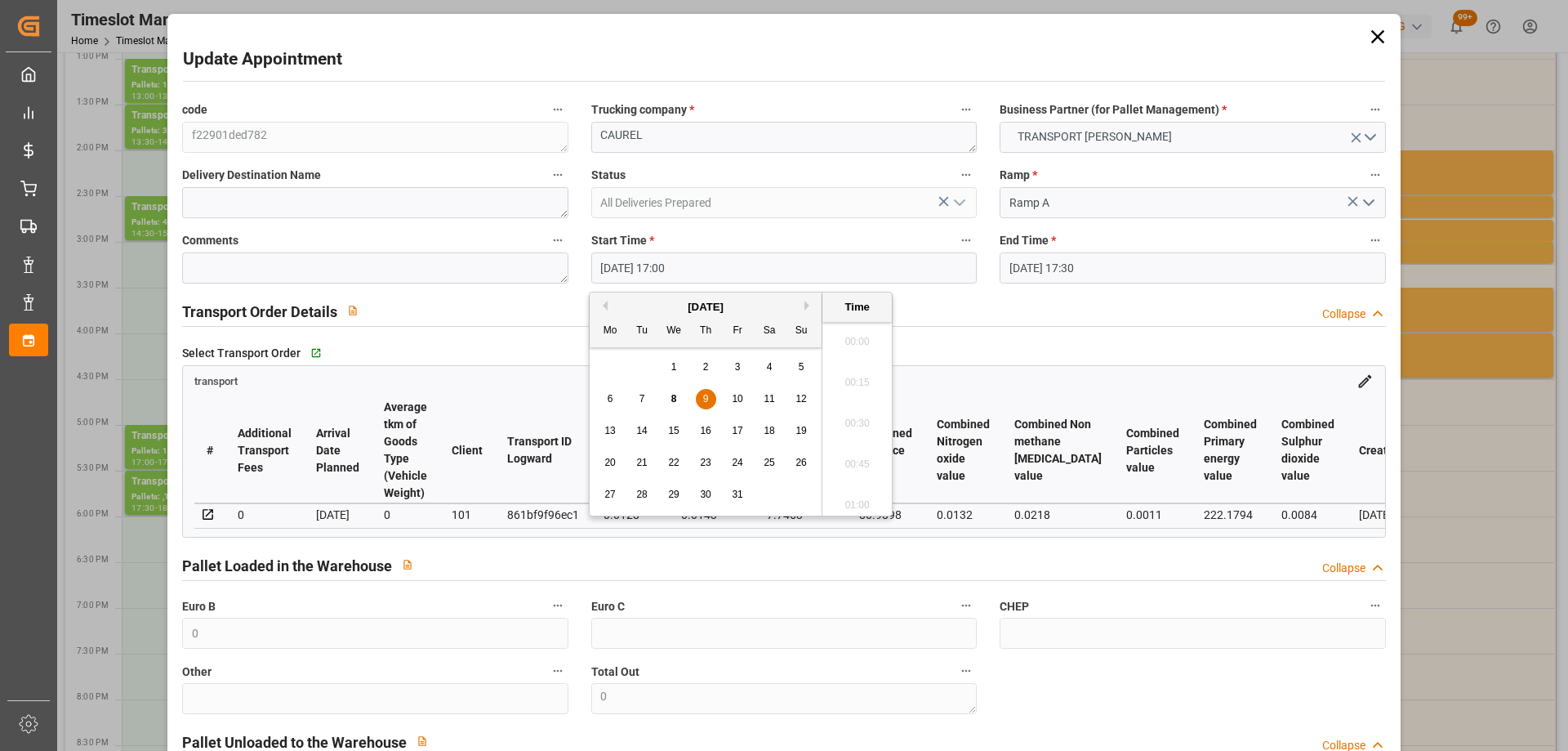
scroll to position [2702, 0]
click at [672, 427] on span "15" at bounding box center [673, 430] width 10 height 11
type input "[DATE] 17:00"
click at [848, 409] on li "17:00" at bounding box center [857, 419] width 69 height 41
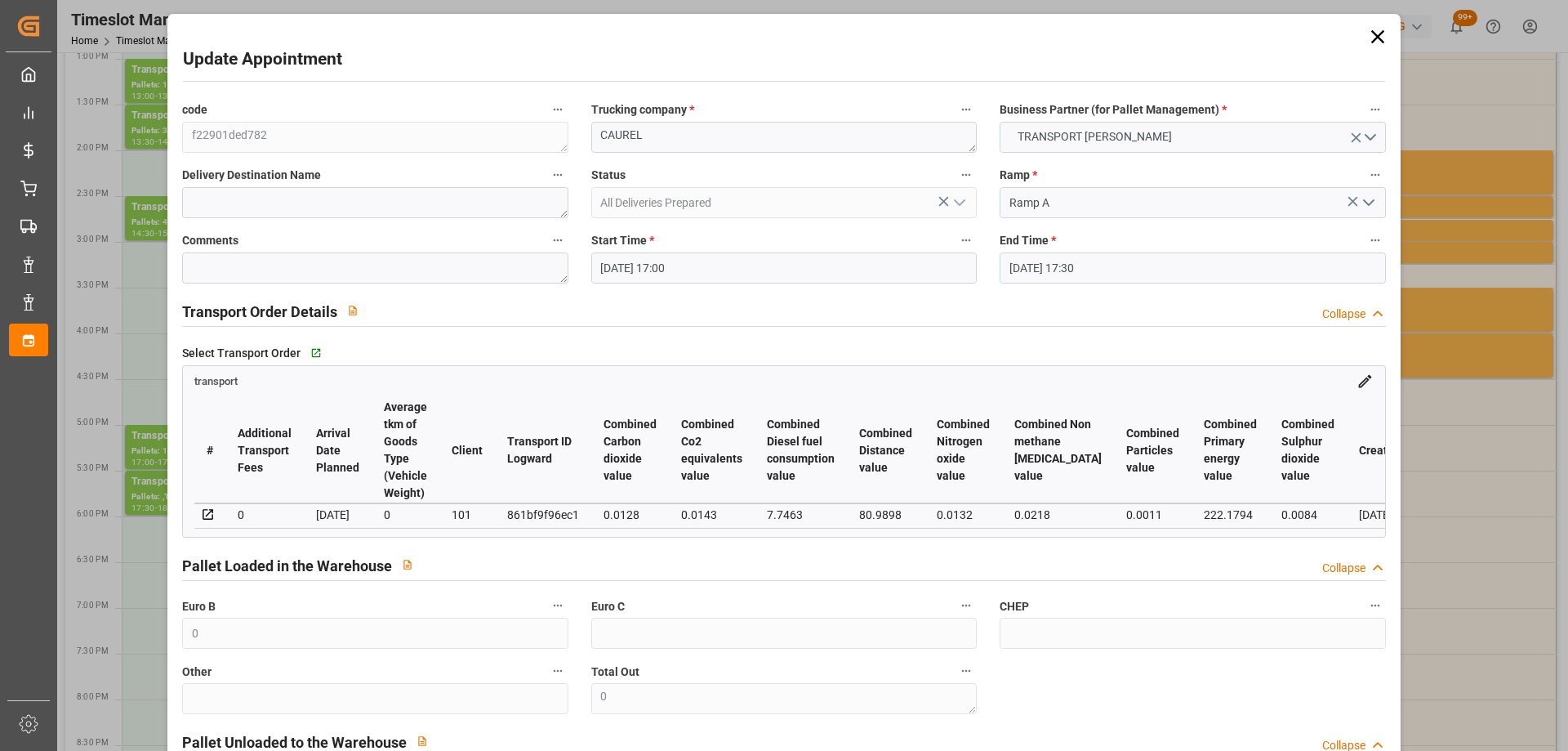
click at [1183, 263] on input "[DATE] 17:30" at bounding box center [1191, 268] width 385 height 31
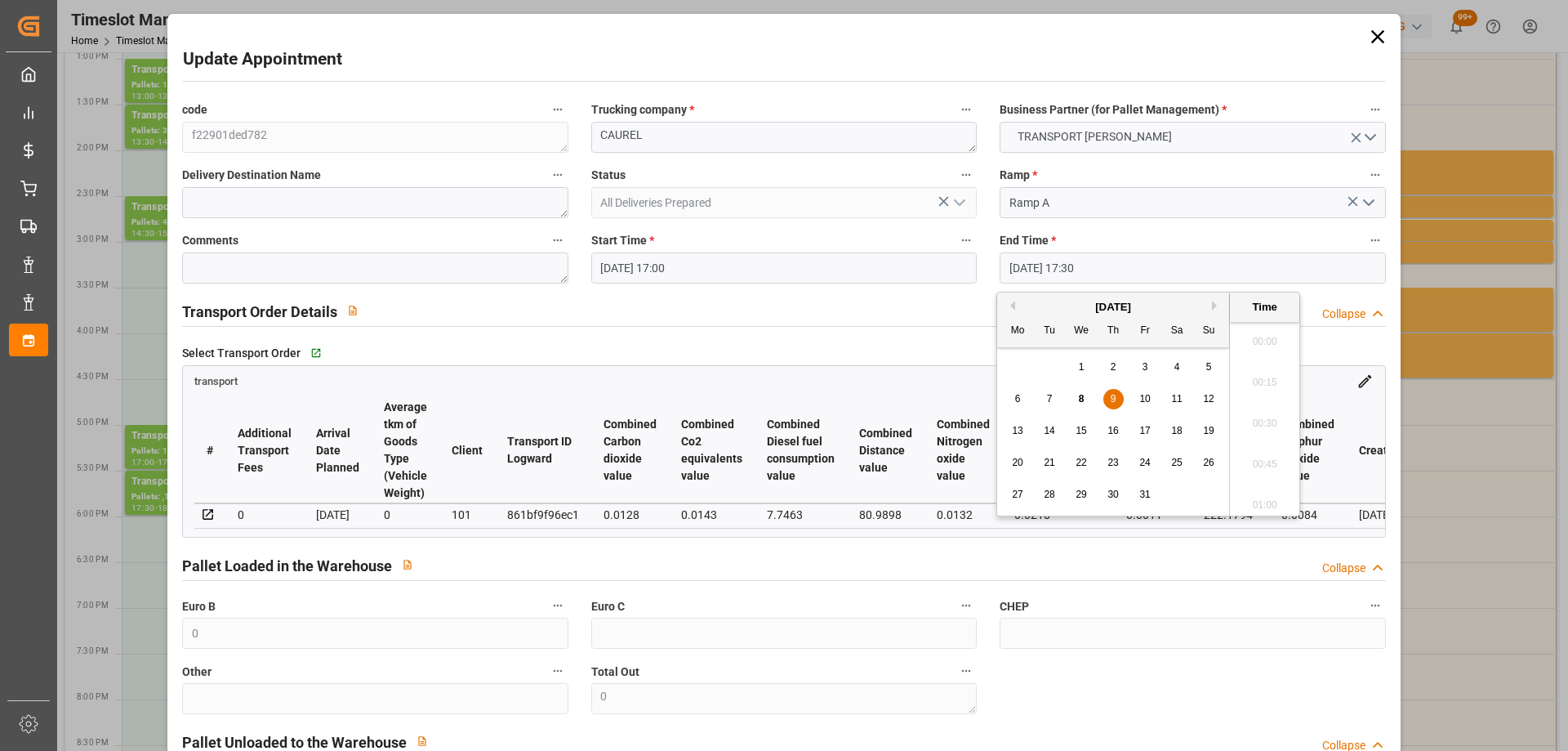
scroll to position [2784, 0]
click at [1076, 431] on span "15" at bounding box center [1081, 430] width 10 height 11
type input "[DATE] 17:30"
click at [1268, 414] on li "17:30" at bounding box center [1264, 419] width 69 height 41
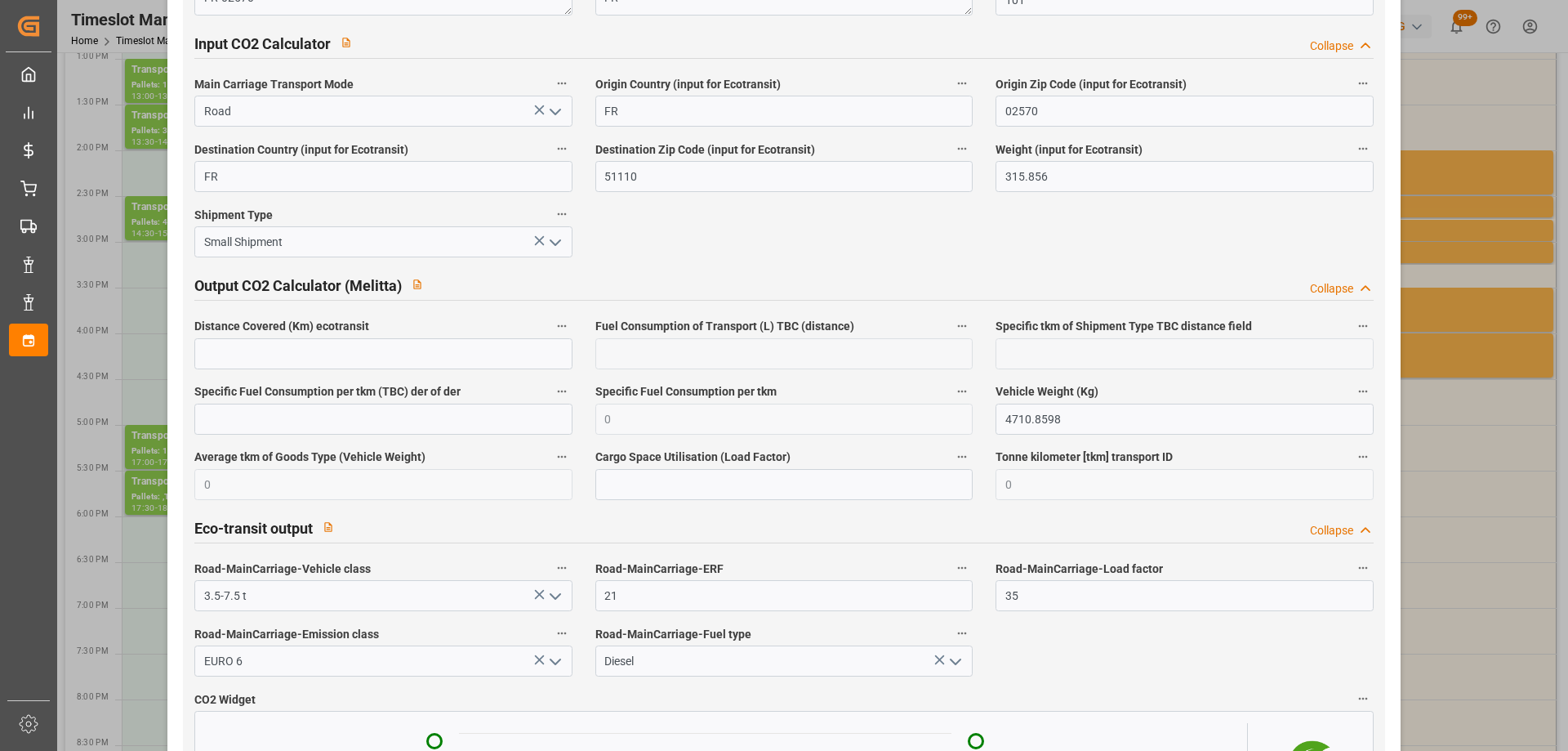
scroll to position [2695, 0]
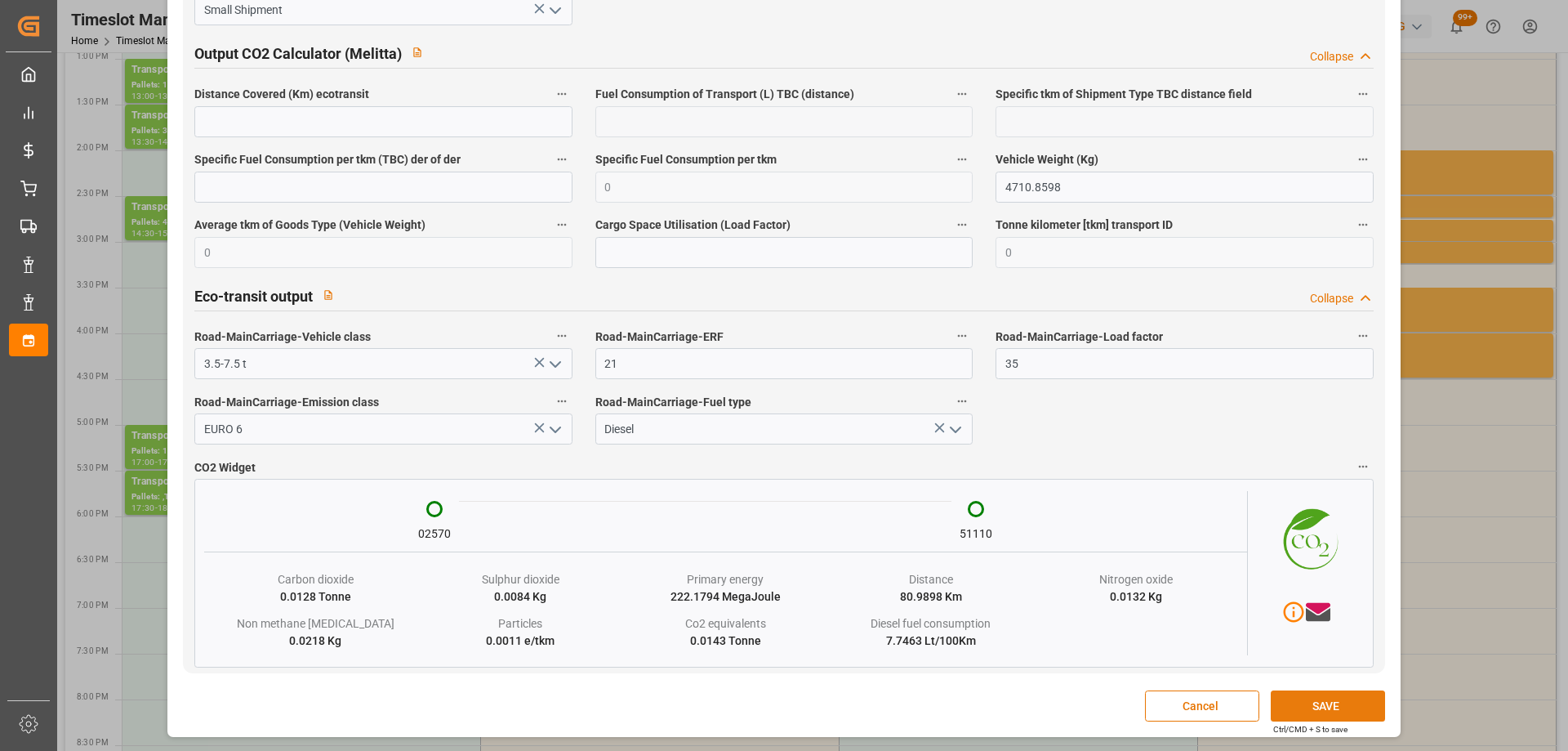
click at [1336, 703] on button "SAVE" at bounding box center [1327, 706] width 114 height 31
